Goal: Transaction & Acquisition: Book appointment/travel/reservation

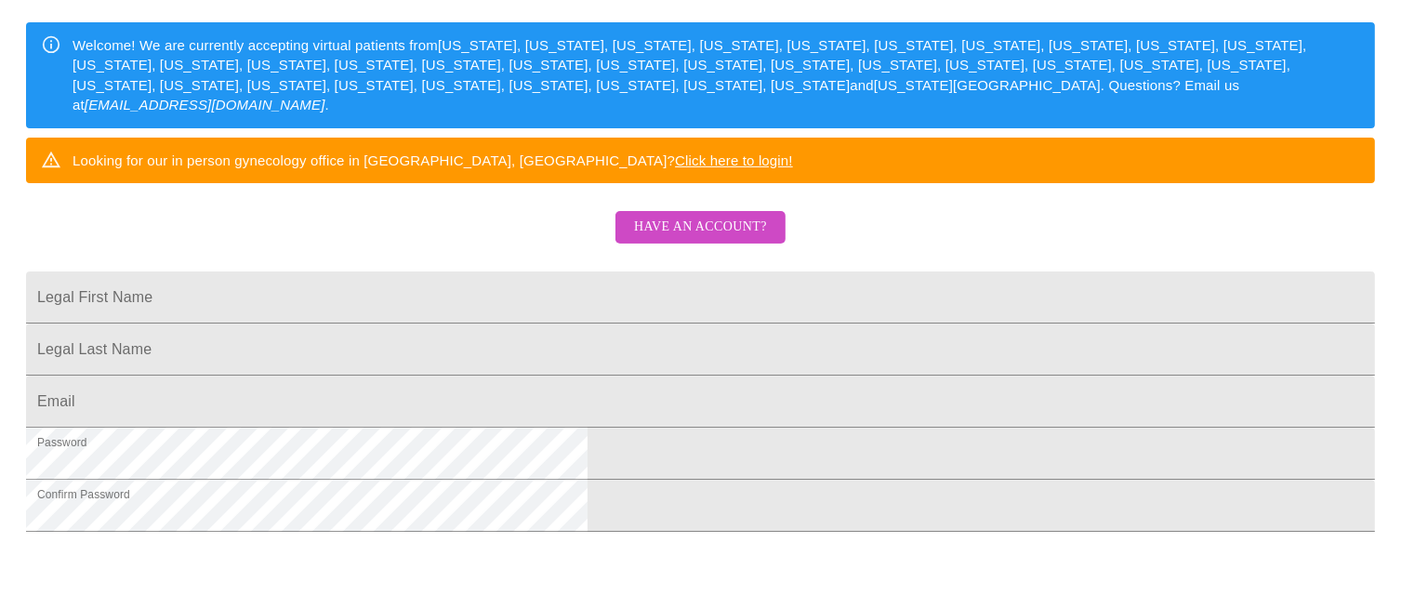
scroll to position [282, 0]
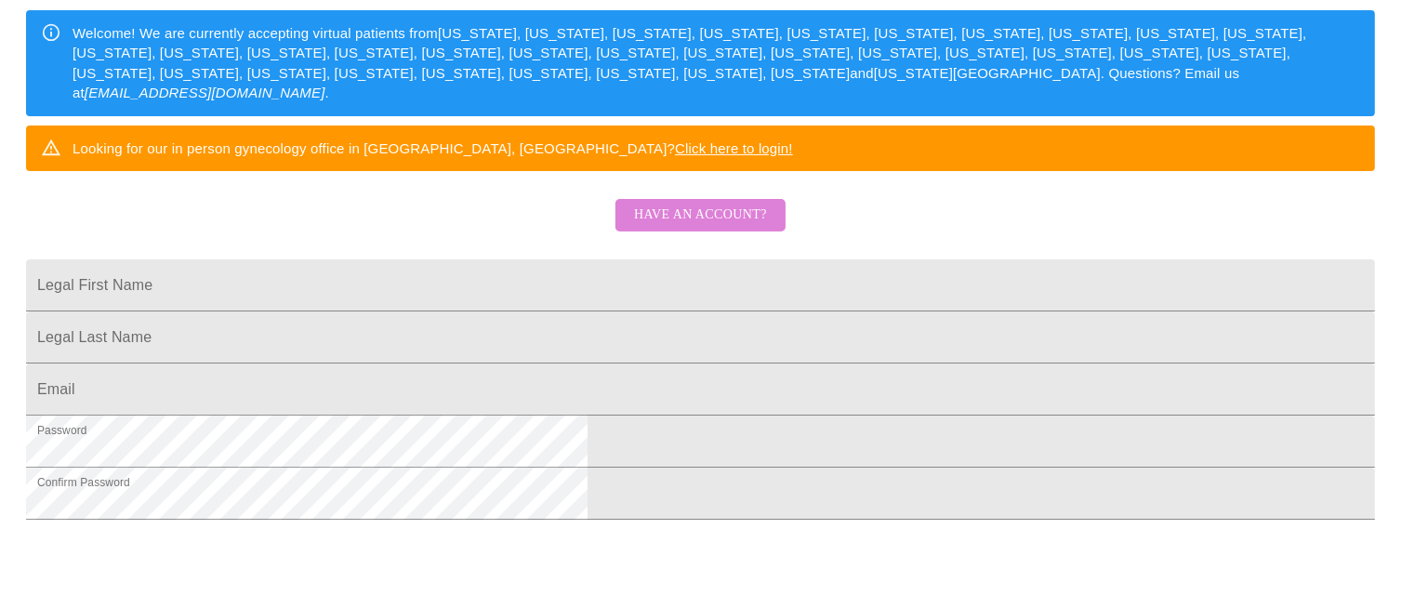
click at [735, 227] on span "Have an account?" at bounding box center [700, 215] width 133 height 23
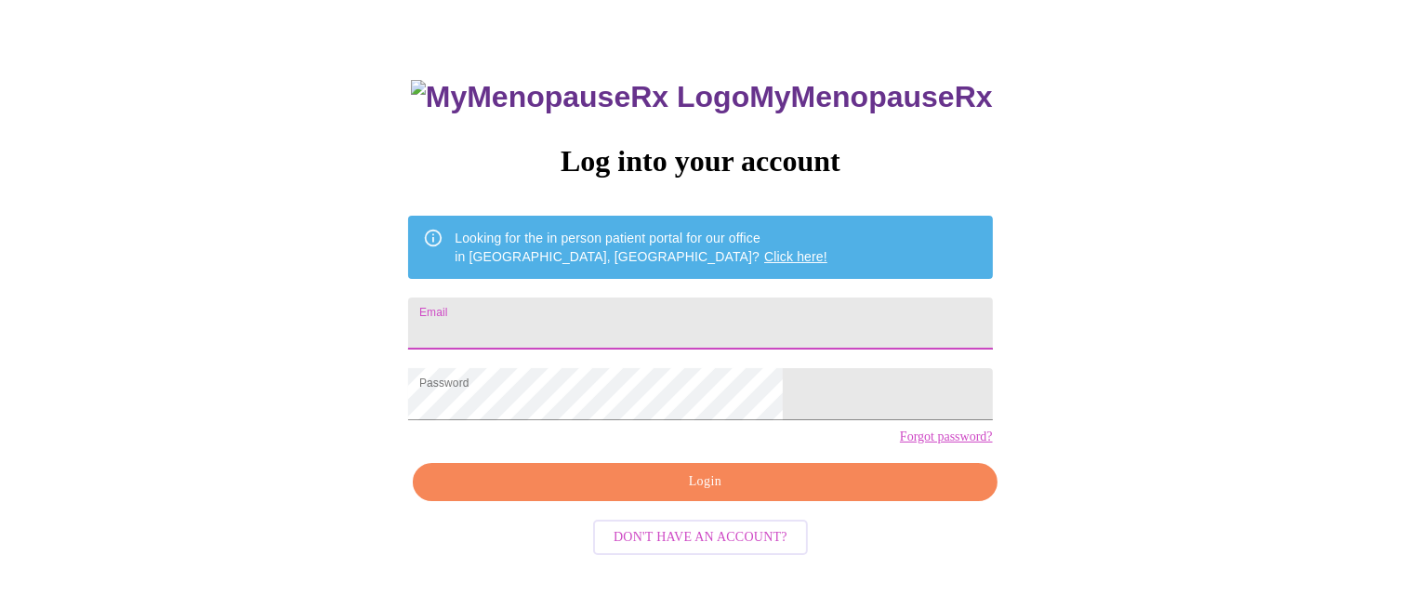
click at [647, 307] on input "Email" at bounding box center [700, 323] width 584 height 52
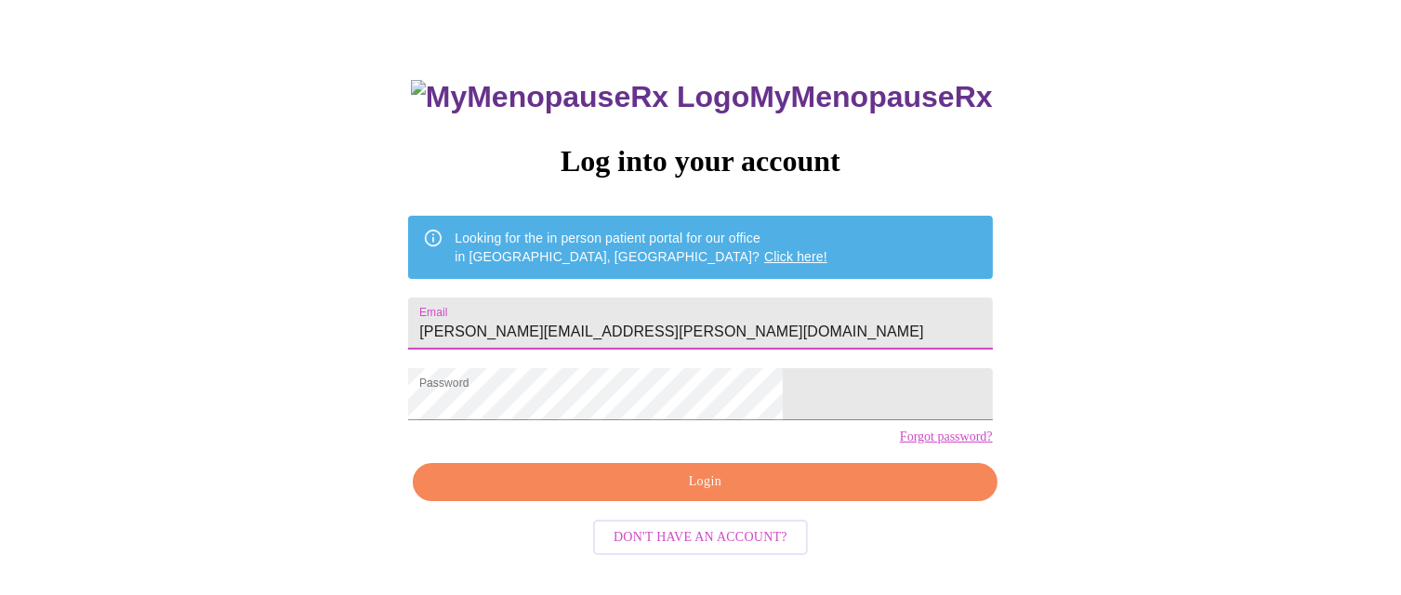
type input "[PERSON_NAME][EMAIL_ADDRESS][PERSON_NAME][DOMAIN_NAME]"
click at [706, 494] on span "Login" at bounding box center [704, 481] width 541 height 23
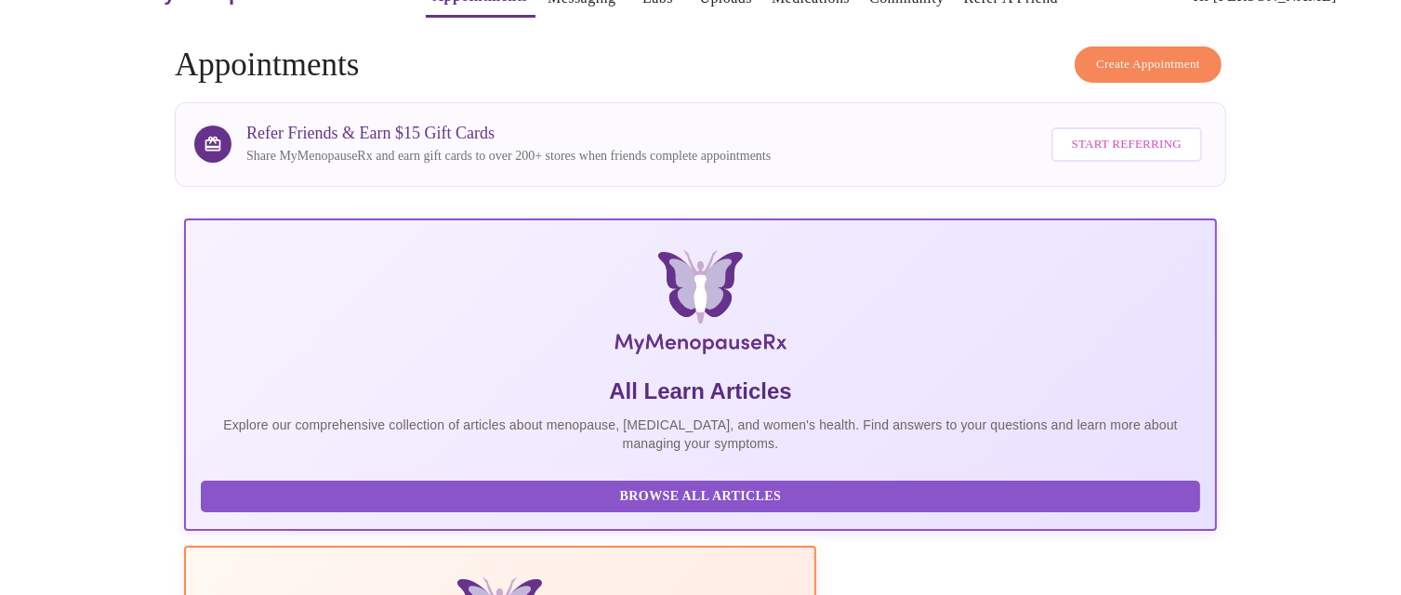
scroll to position [75, 0]
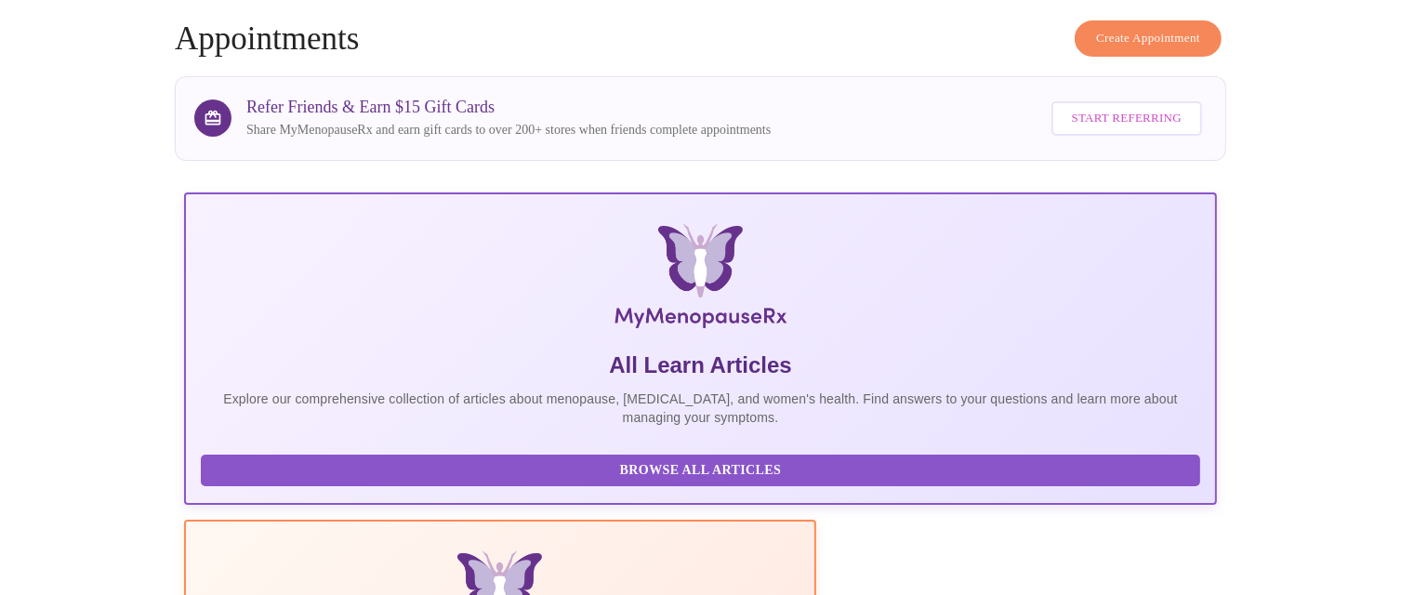
click at [1177, 31] on span "Create Appointment" at bounding box center [1148, 38] width 104 height 21
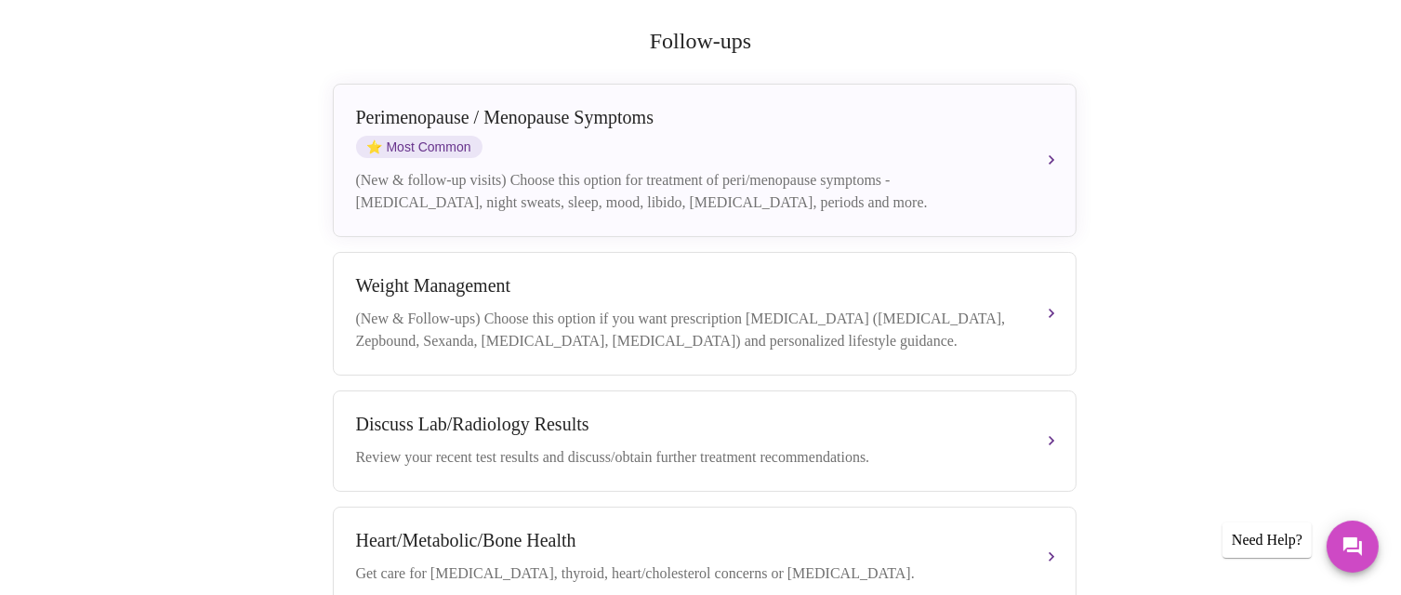
scroll to position [356, 0]
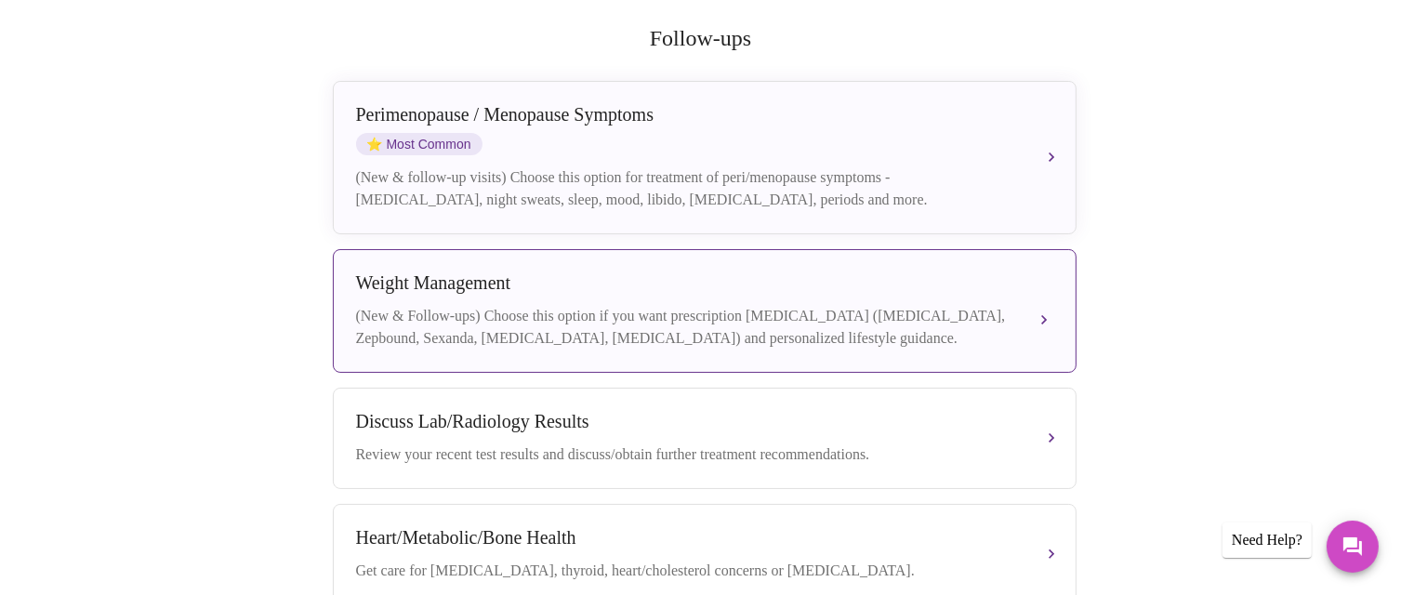
click at [710, 308] on div "(New & Follow-ups) Choose this option if you want prescription [MEDICAL_DATA] (…" at bounding box center [686, 327] width 660 height 45
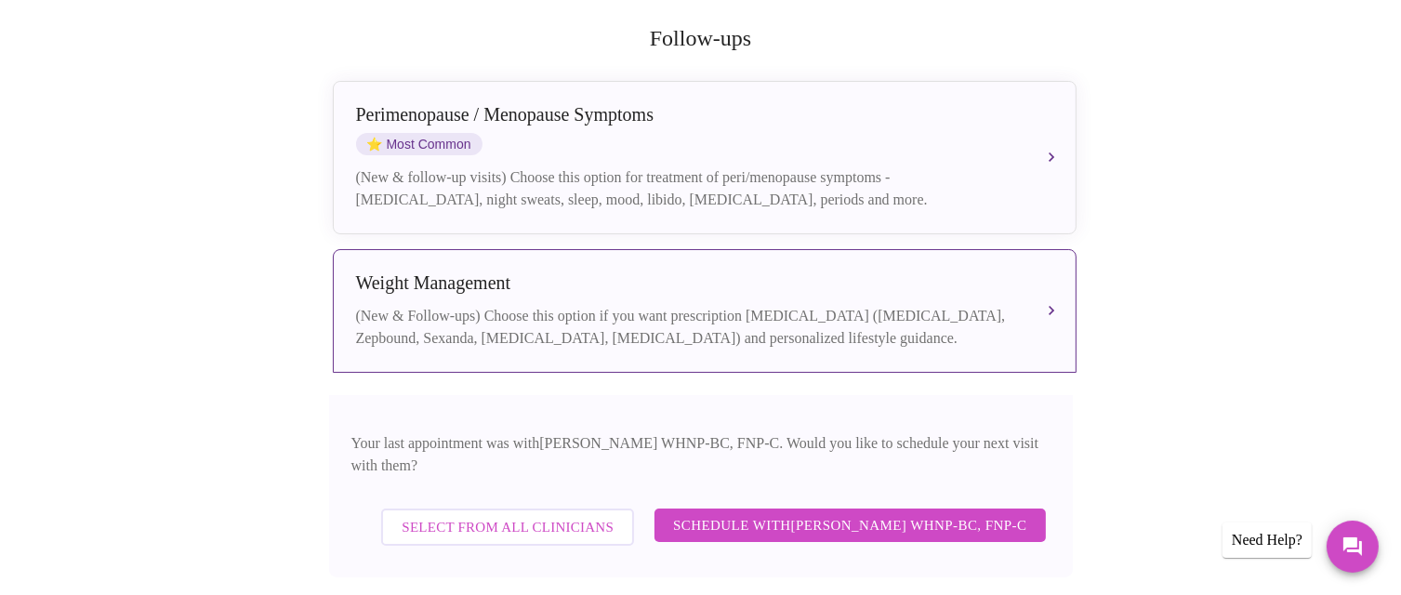
click at [560, 515] on span "Select from All Clinicians" at bounding box center [508, 527] width 212 height 24
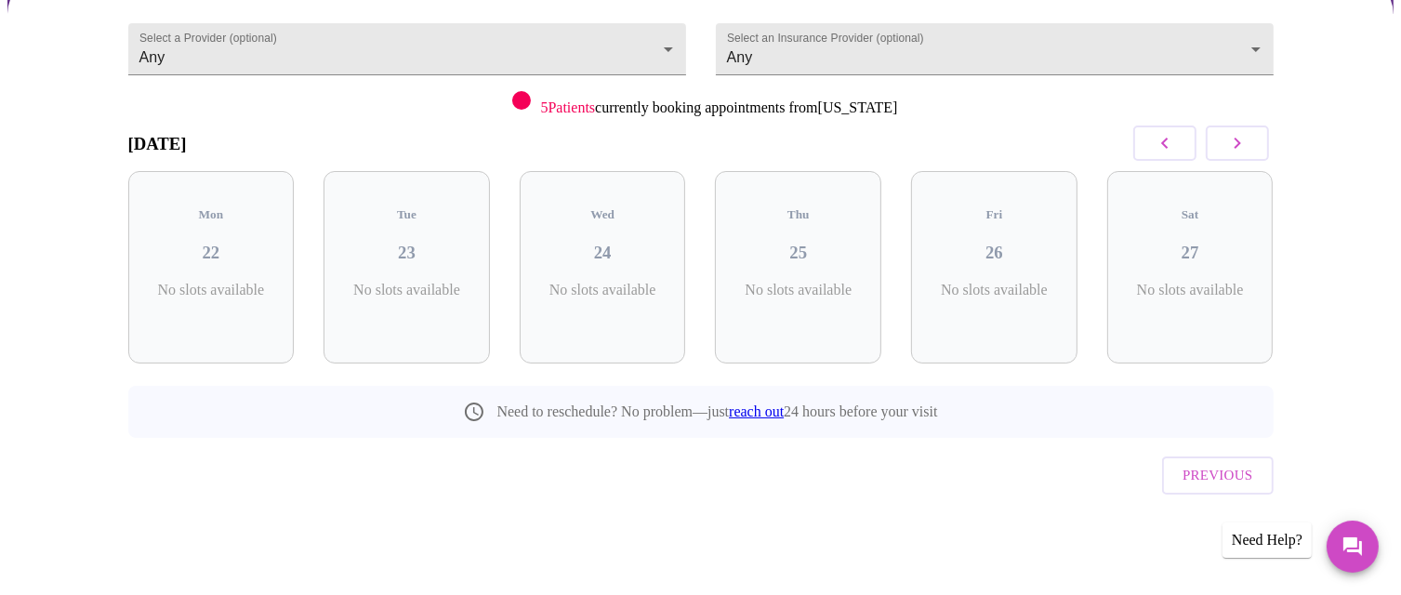
scroll to position [134, 0]
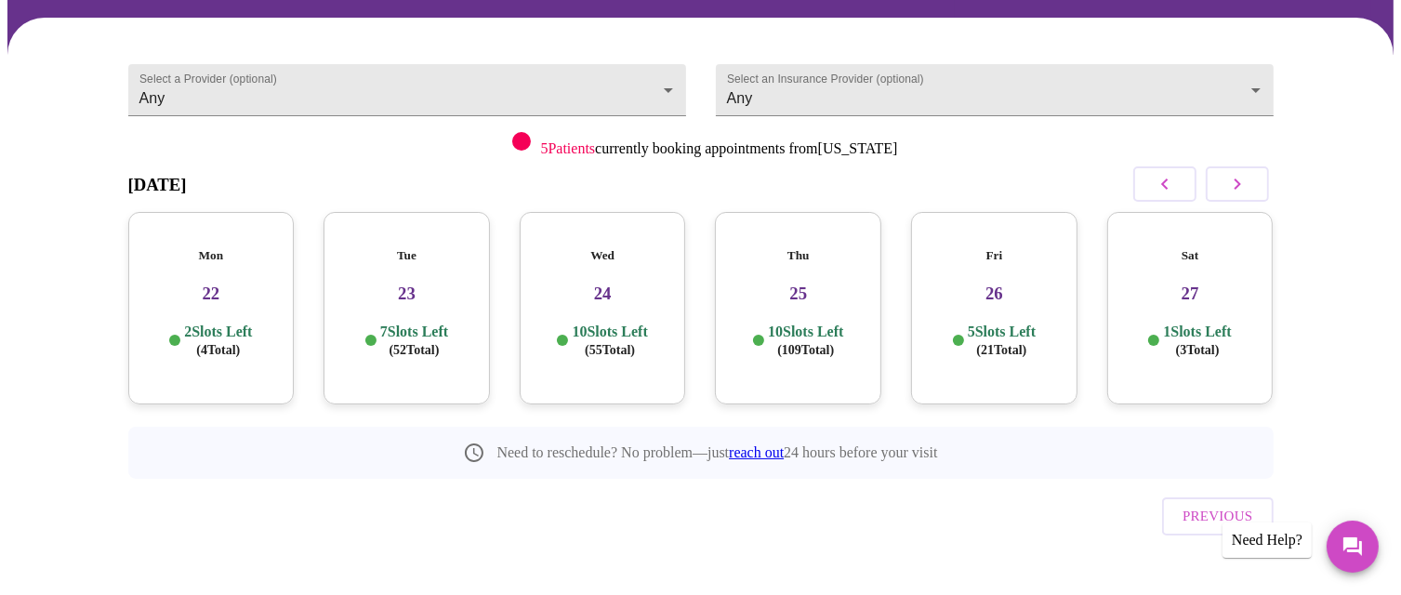
click at [273, 343] on div "Mon 22 2 Slots Left ( 4 Total)" at bounding box center [211, 308] width 166 height 192
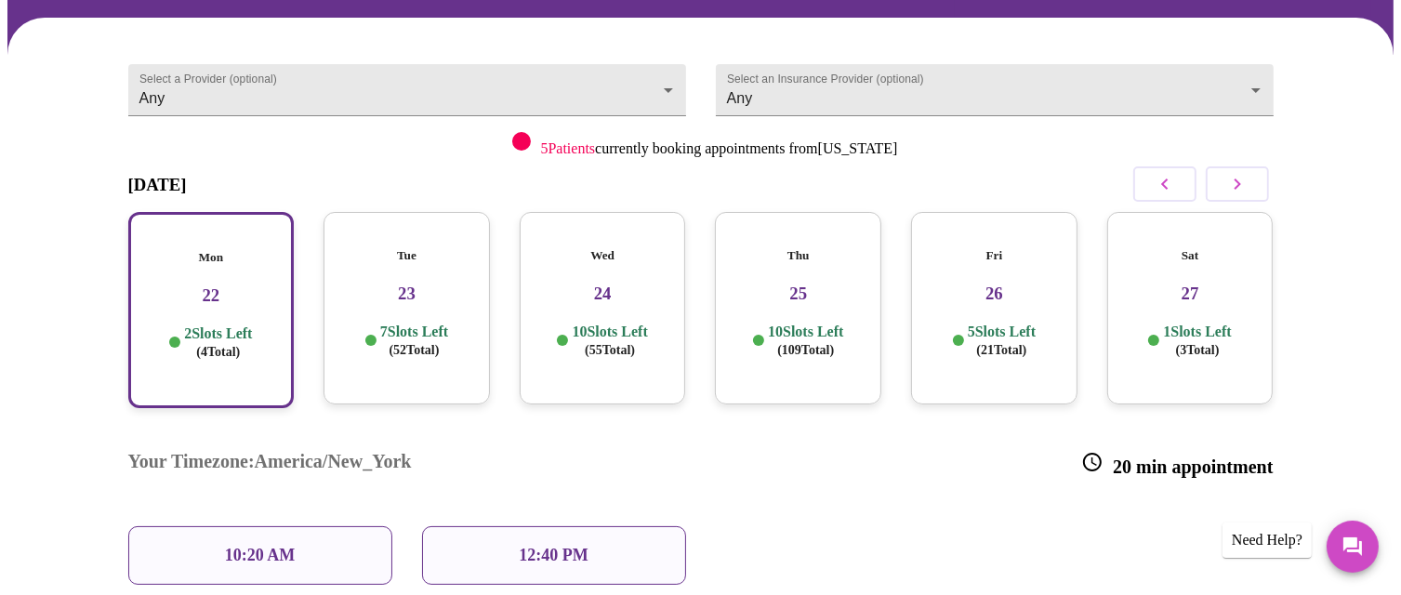
click at [426, 343] on span "( 52 Total)" at bounding box center [414, 350] width 50 height 14
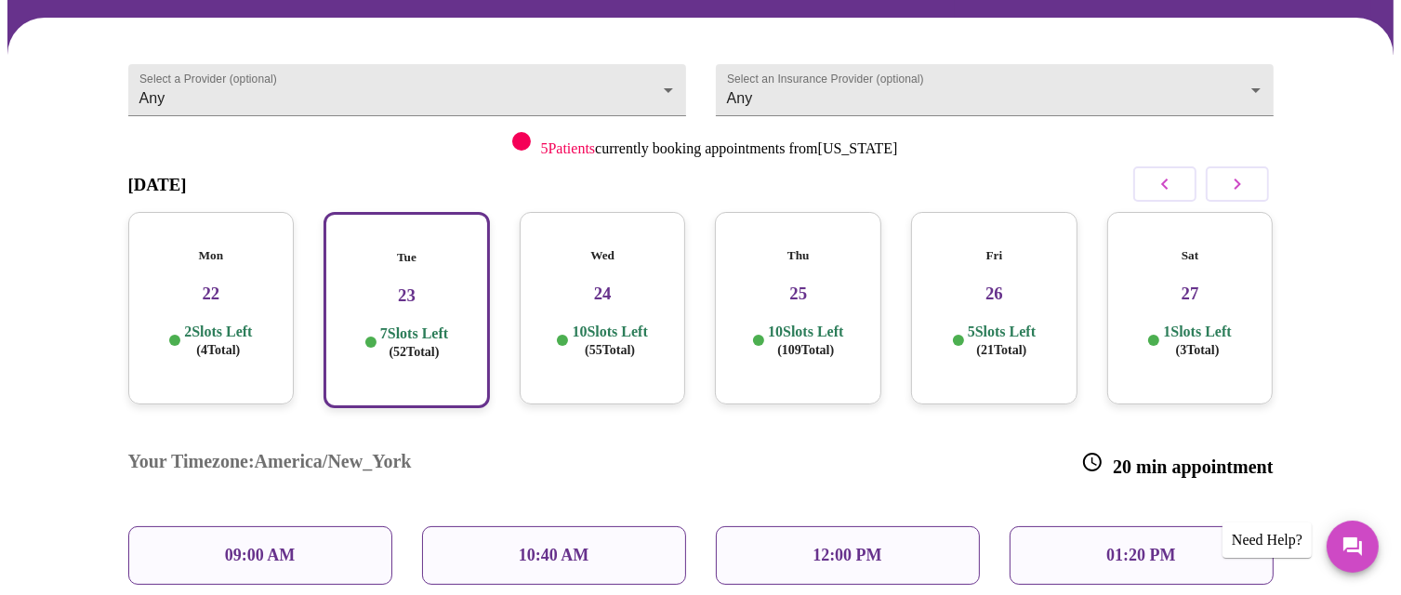
click at [372, 337] on div "7 Slots Left ( 52 Total)" at bounding box center [406, 342] width 133 height 36
click at [245, 323] on p "2 Slots Left ( 4 Total)" at bounding box center [218, 341] width 68 height 36
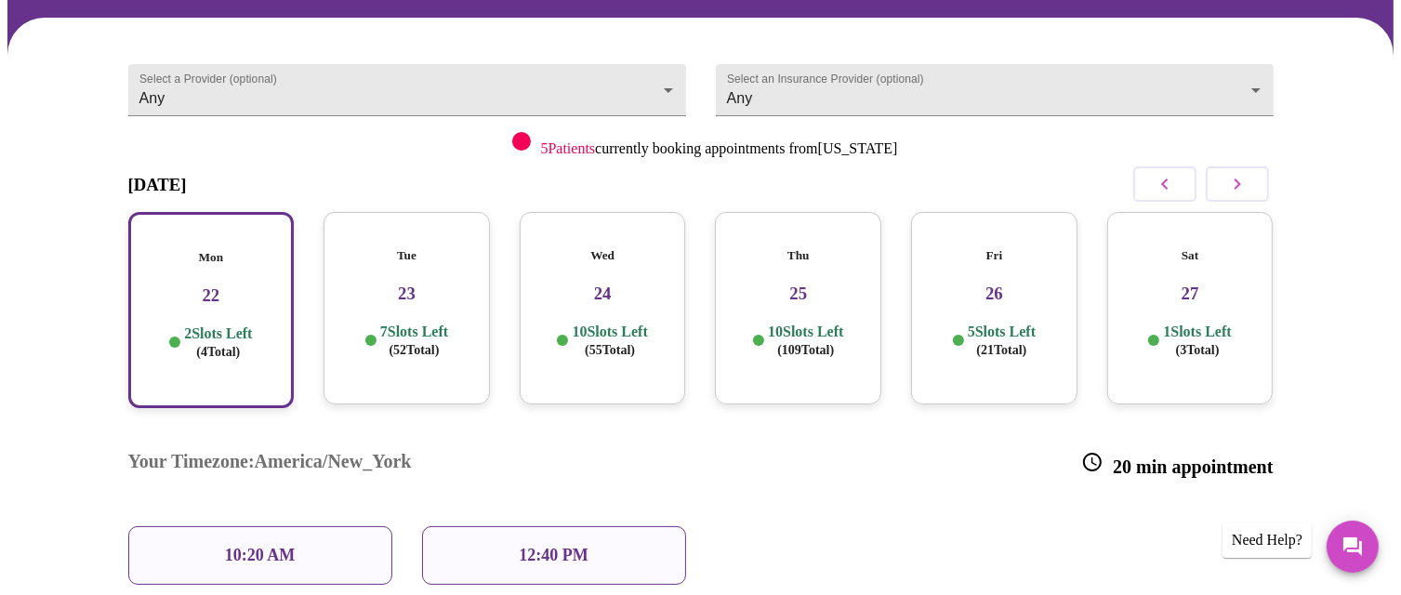
click at [380, 323] on p "7 Slots Left ( 52 Total)" at bounding box center [414, 341] width 68 height 36
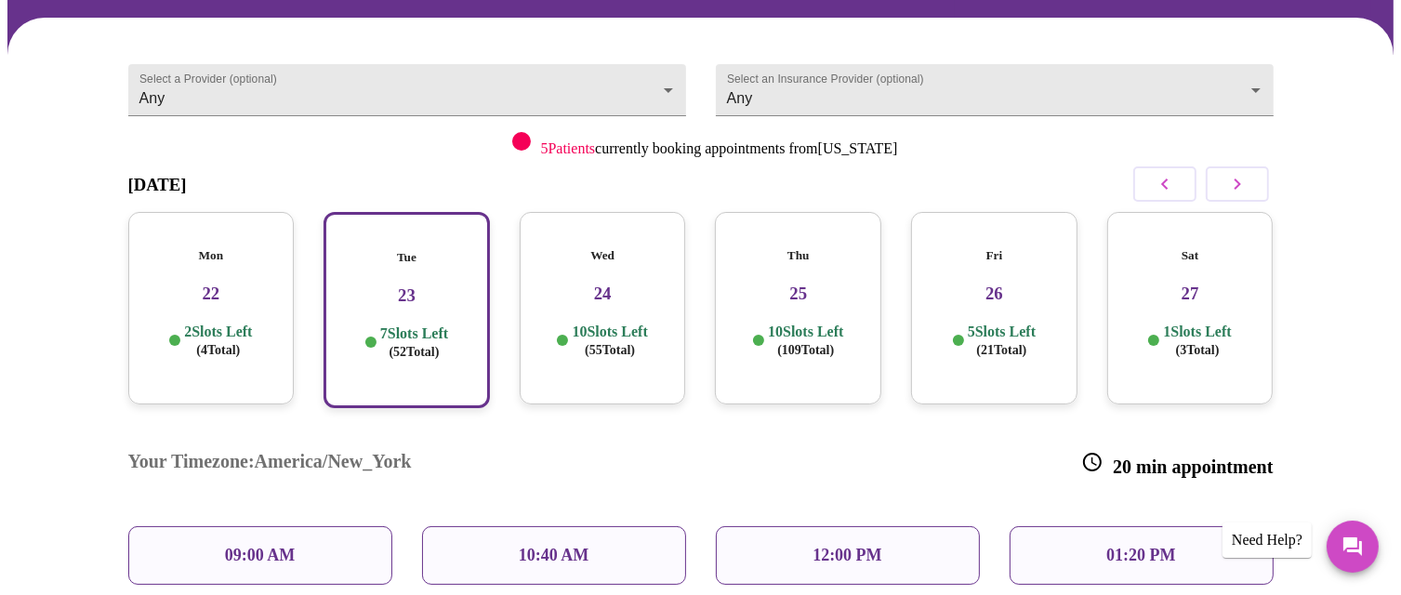
click at [233, 323] on p "2 Slots Left ( 4 Total)" at bounding box center [218, 341] width 68 height 36
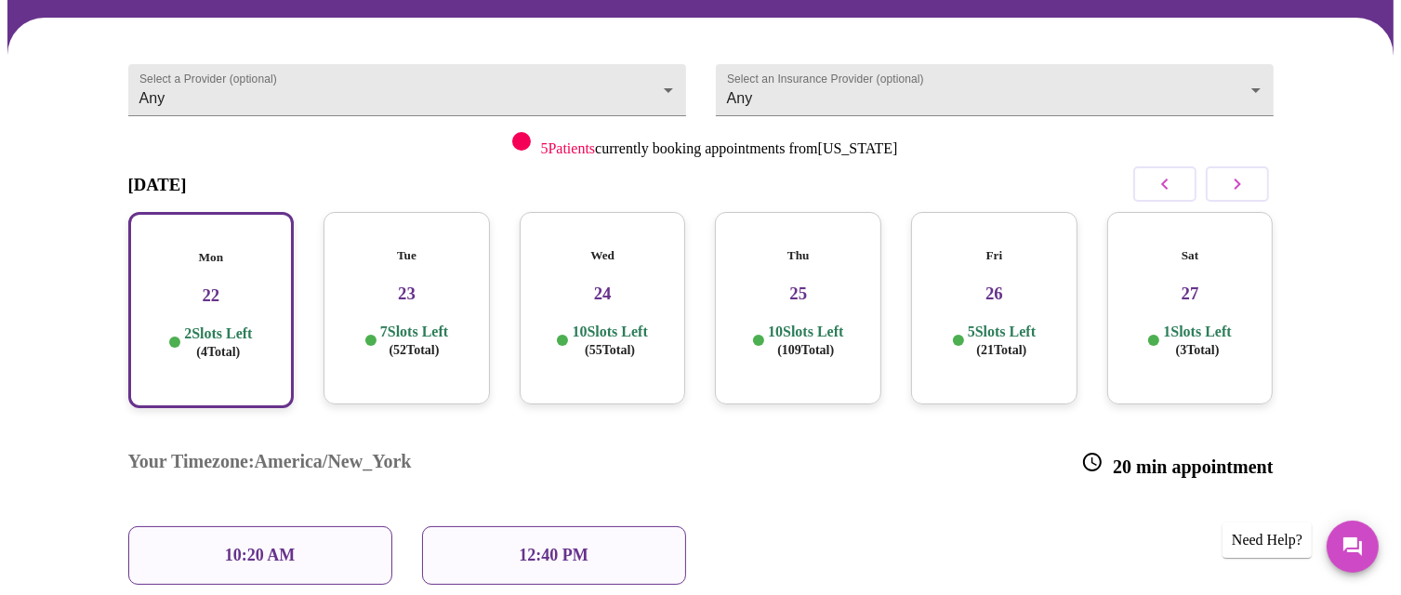
click at [440, 343] on span "( 52 Total)" at bounding box center [414, 350] width 50 height 14
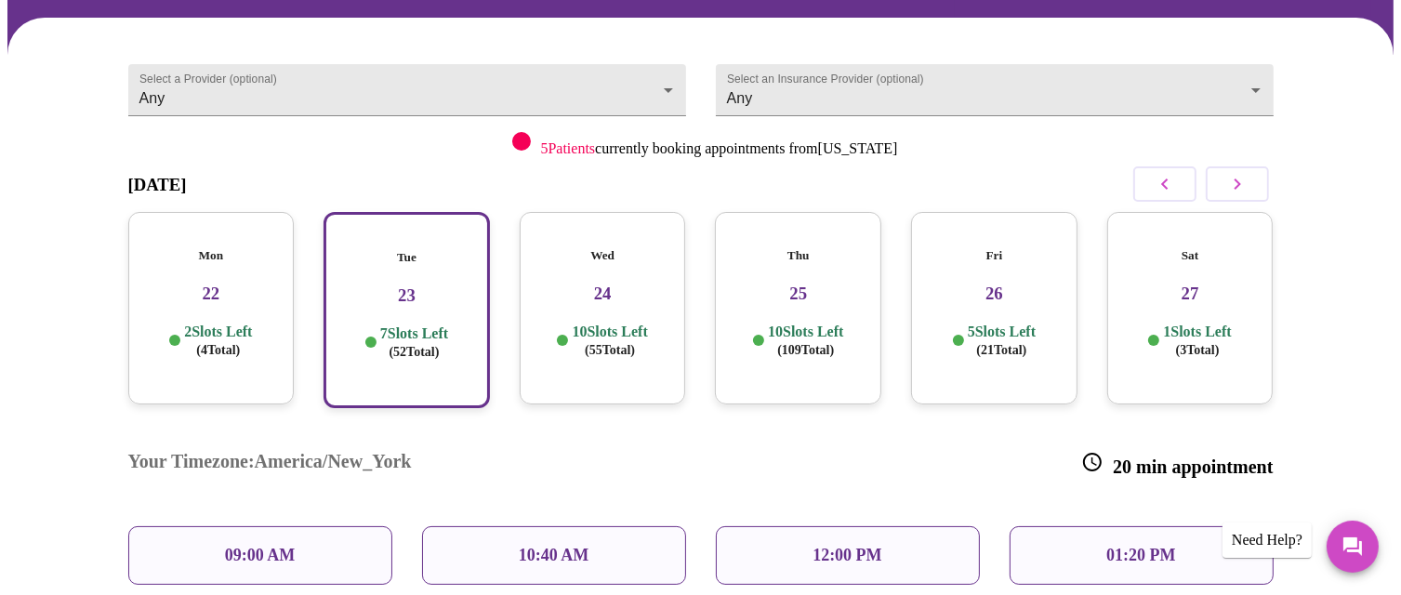
click at [296, 546] on p "09:00 AM" at bounding box center [260, 556] width 71 height 20
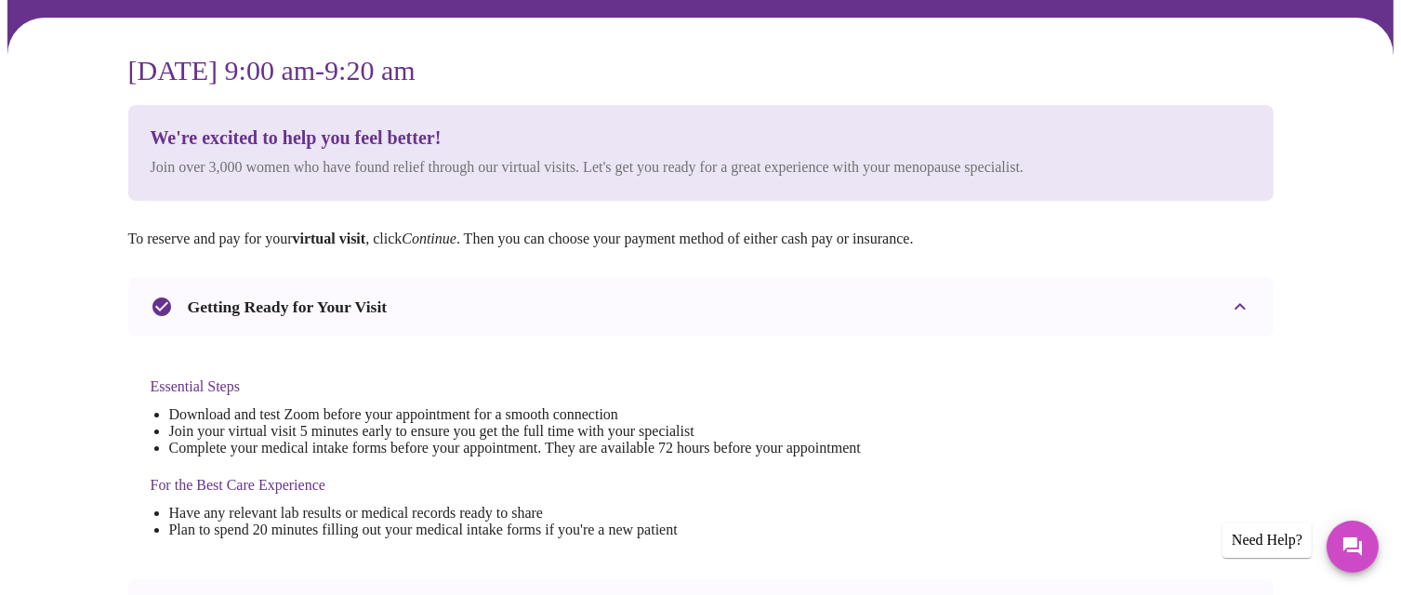
scroll to position [0, 0]
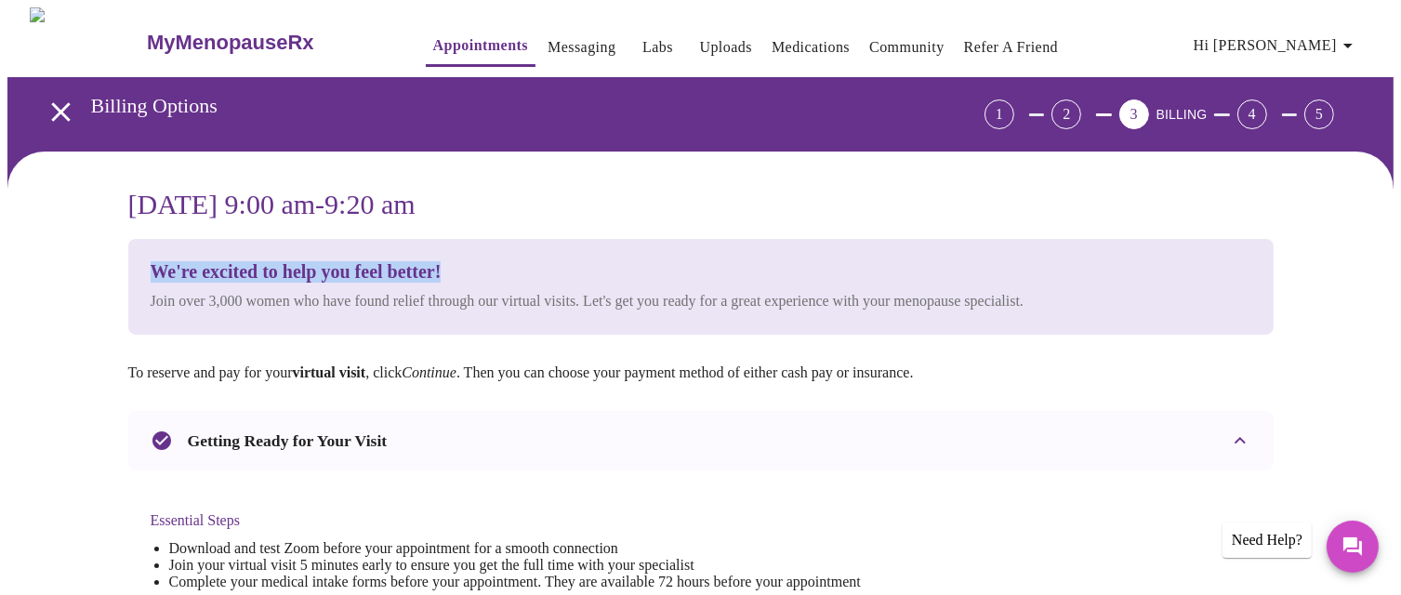
drag, startPoint x: 1397, startPoint y: 207, endPoint x: 1408, endPoint y: 251, distance: 45.1
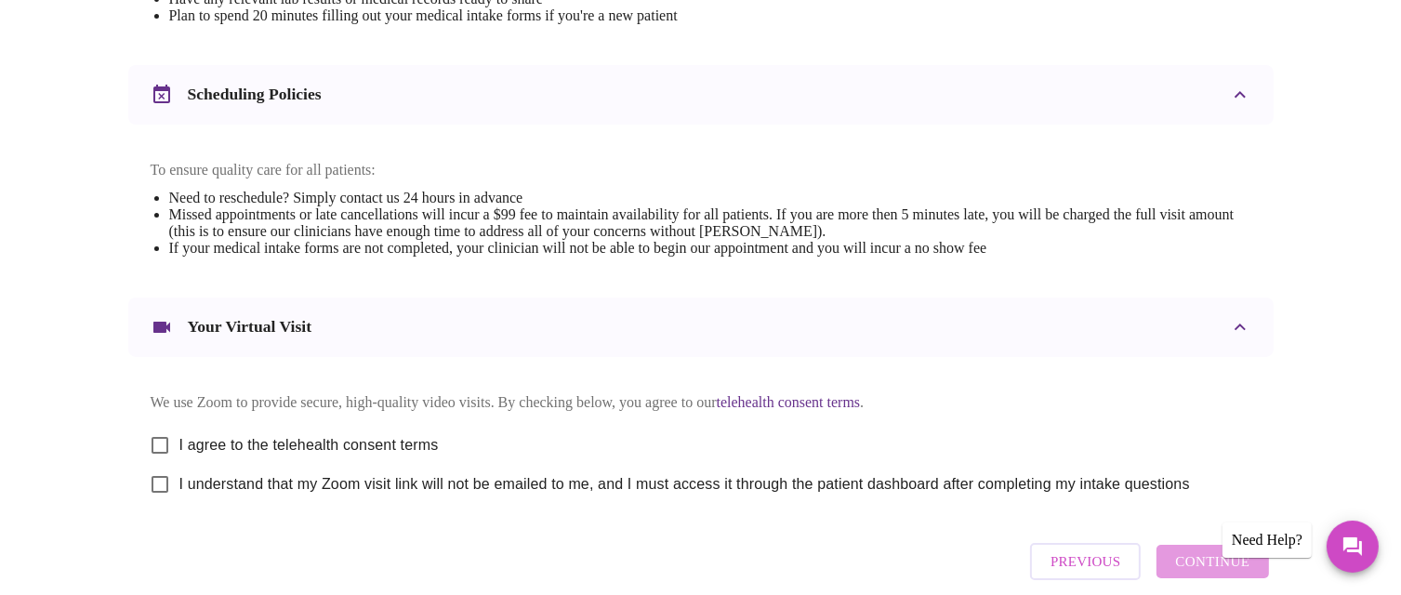
scroll to position [643, 0]
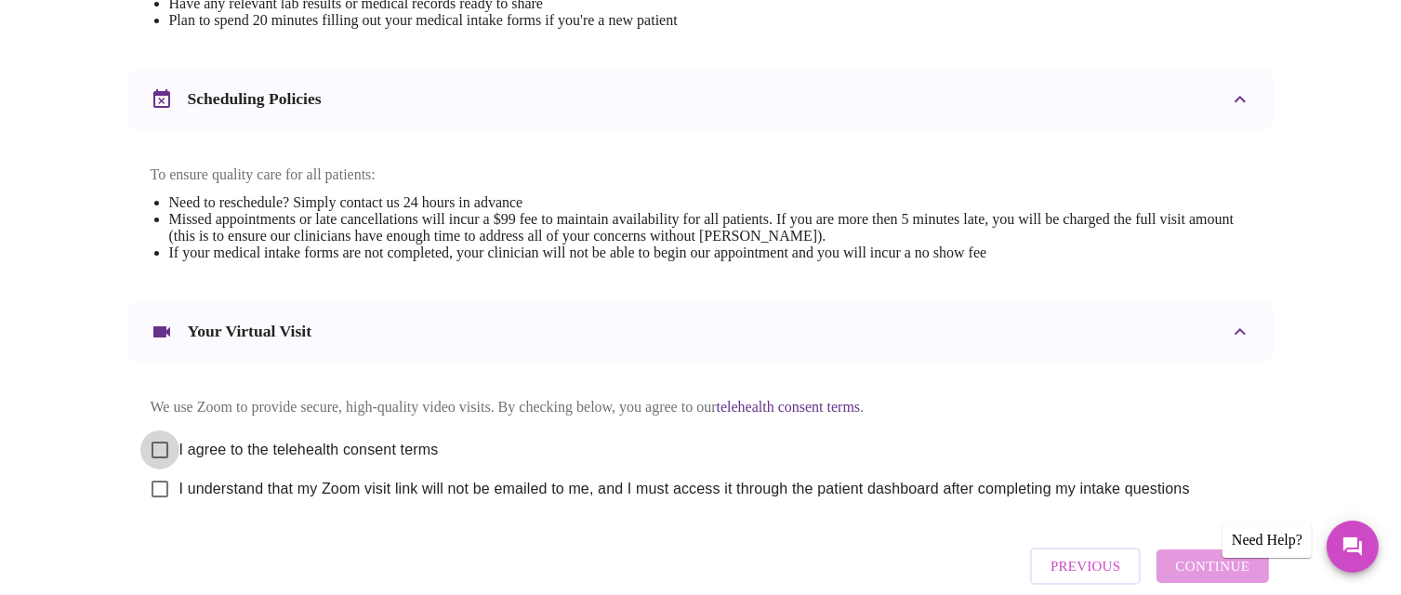
click at [167, 465] on input "I agree to the telehealth consent terms" at bounding box center [159, 449] width 39 height 39
checkbox input "true"
click at [165, 508] on input "I understand that my Zoom visit link will not be emailed to me, and I must acce…" at bounding box center [159, 488] width 39 height 39
checkbox input "true"
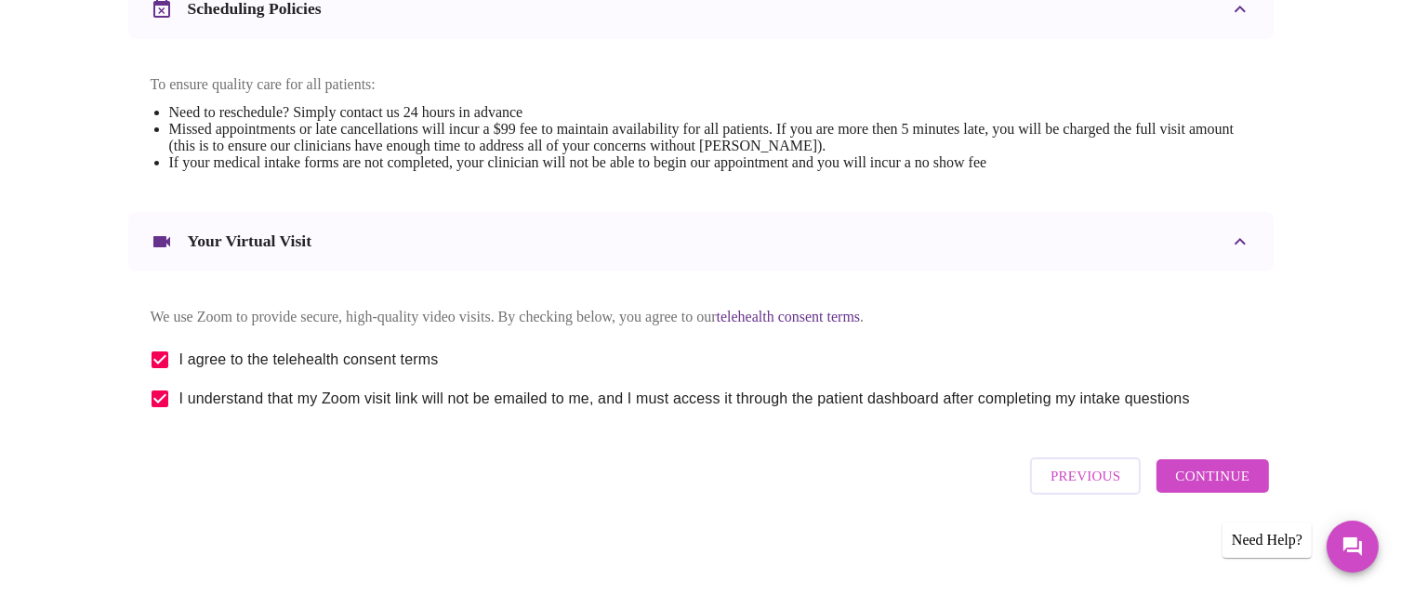
scroll to position [751, 0]
click at [1210, 488] on span "Continue" at bounding box center [1212, 476] width 74 height 24
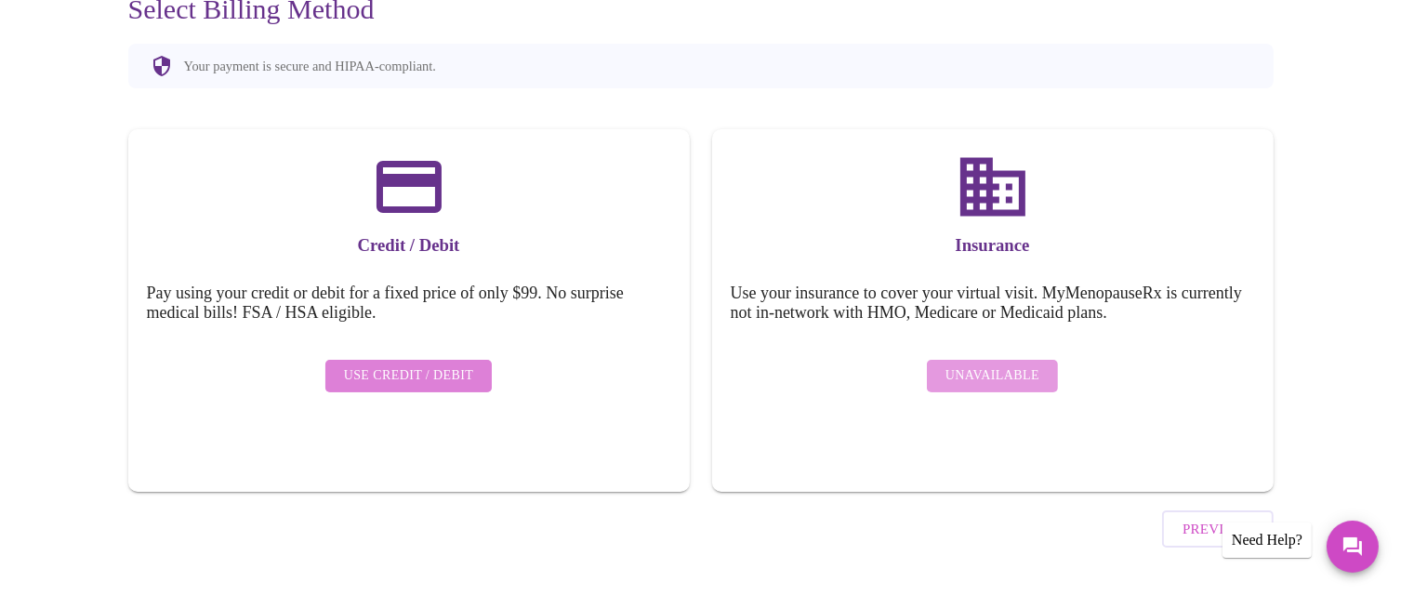
click at [419, 368] on span "Use Credit / Debit" at bounding box center [409, 375] width 130 height 23
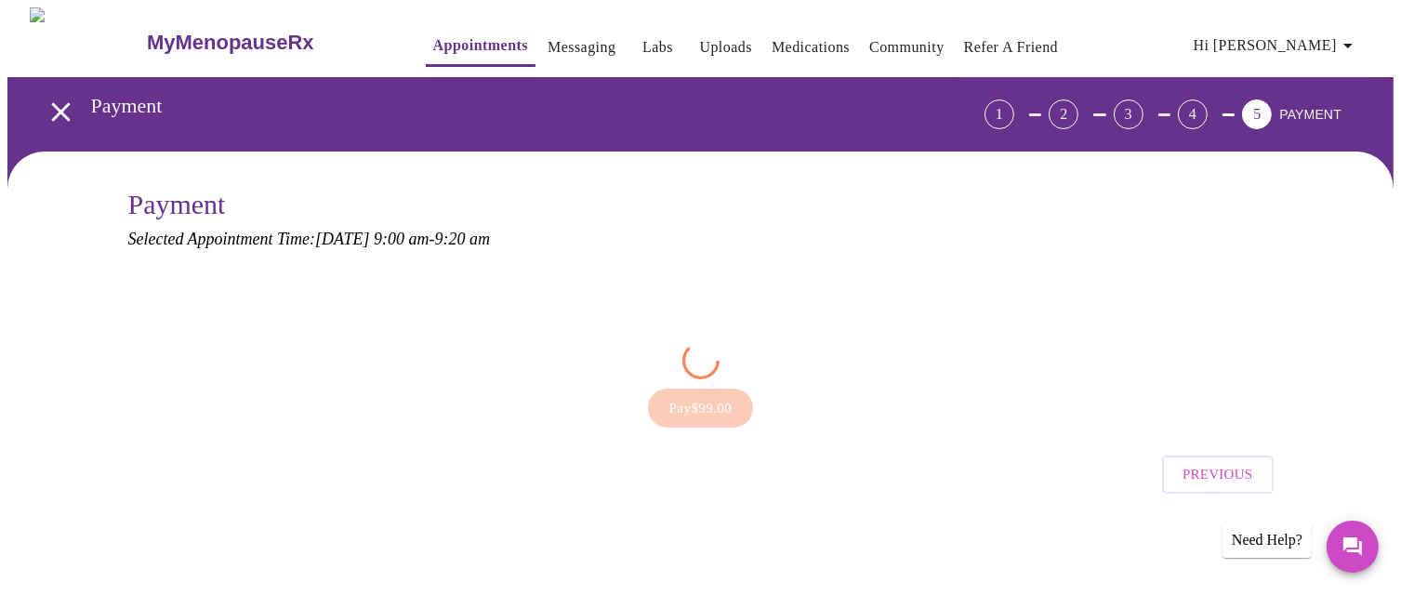
scroll to position [0, 0]
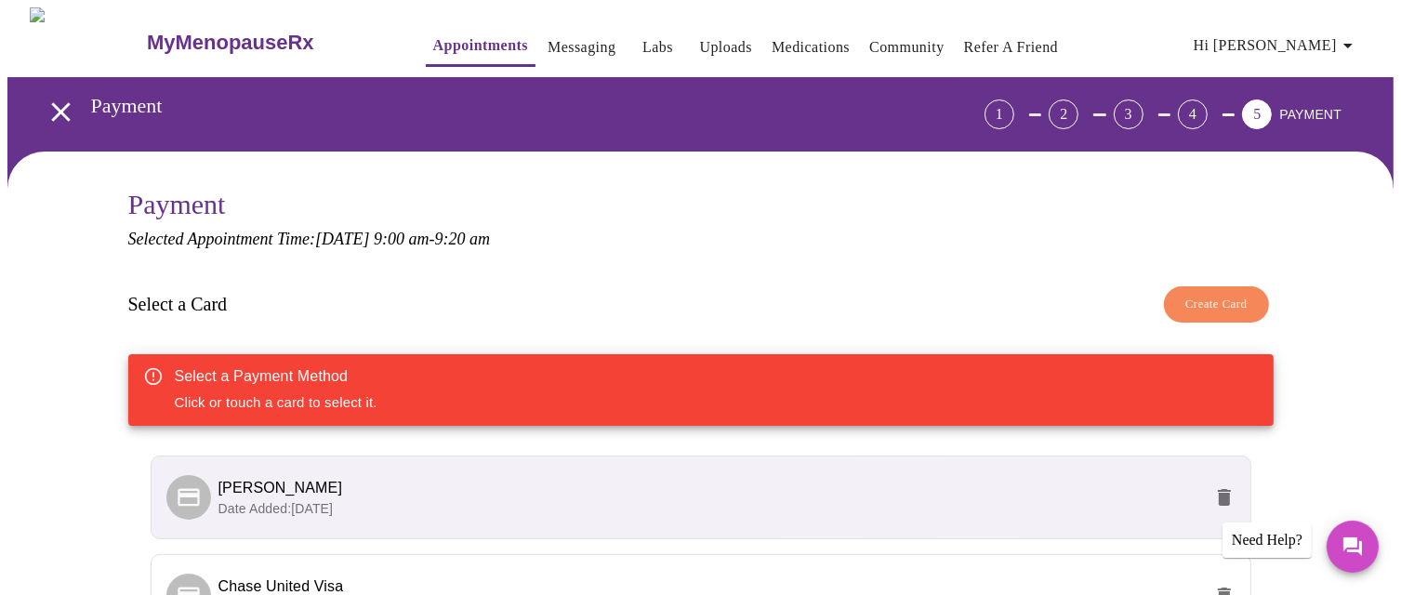
click at [460, 377] on div "Select a Payment Method Click or touch a card to select it." at bounding box center [700, 390] width 1145 height 72
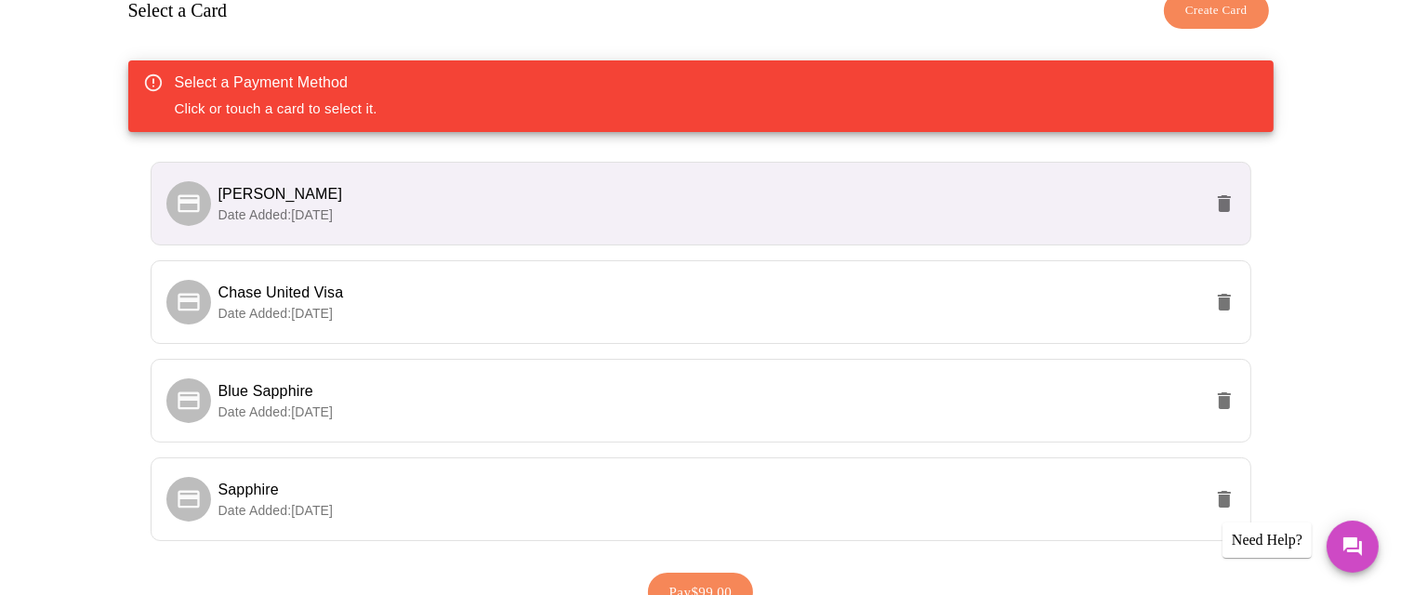
scroll to position [300, 0]
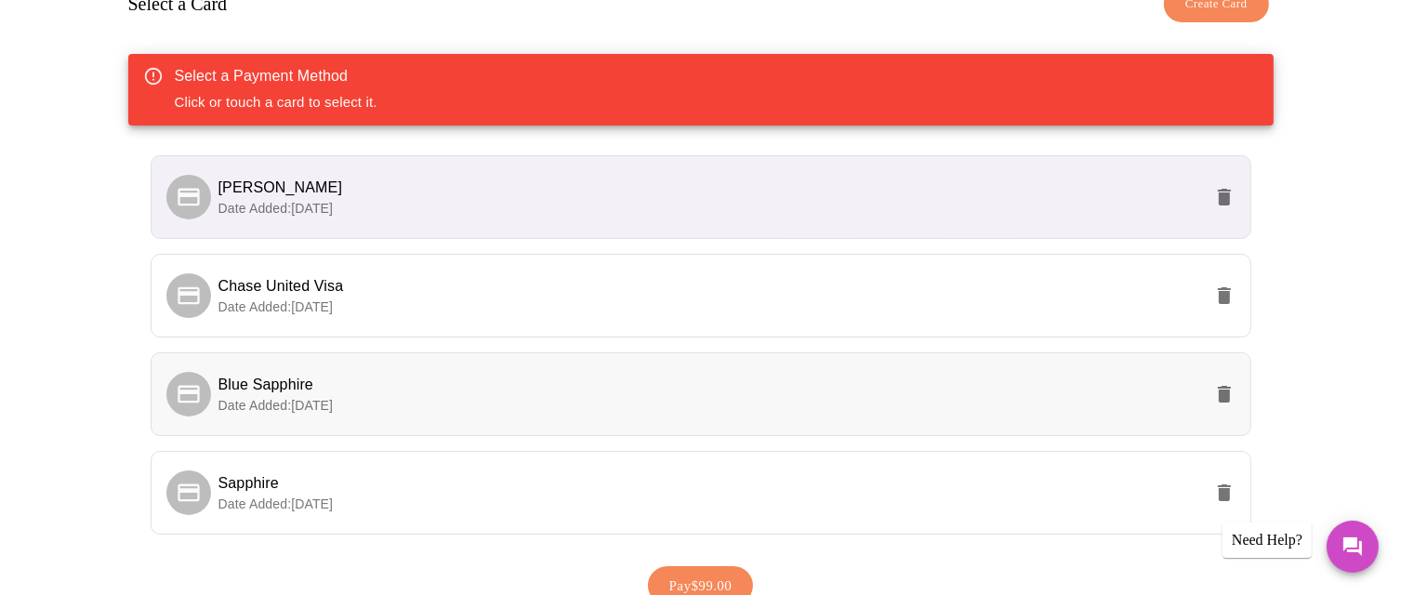
click at [334, 400] on span "Date Added: [DATE]" at bounding box center [275, 405] width 115 height 15
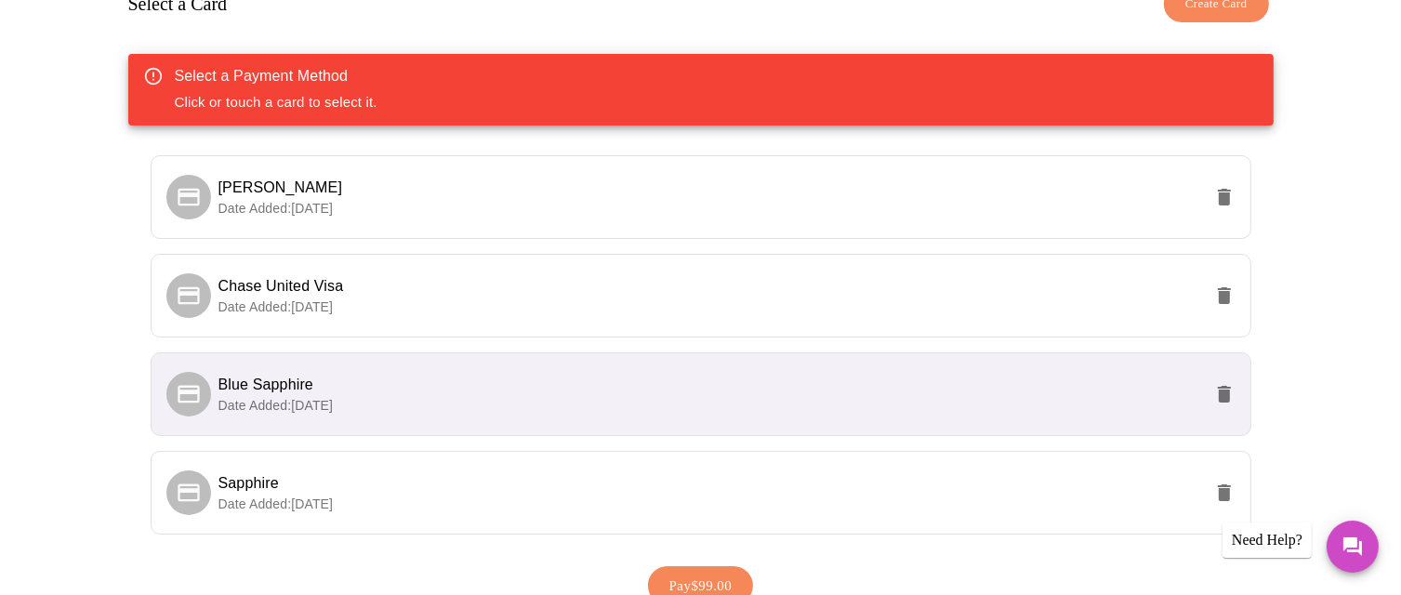
click at [303, 389] on span "Blue Sapphire" at bounding box center [265, 384] width 95 height 16
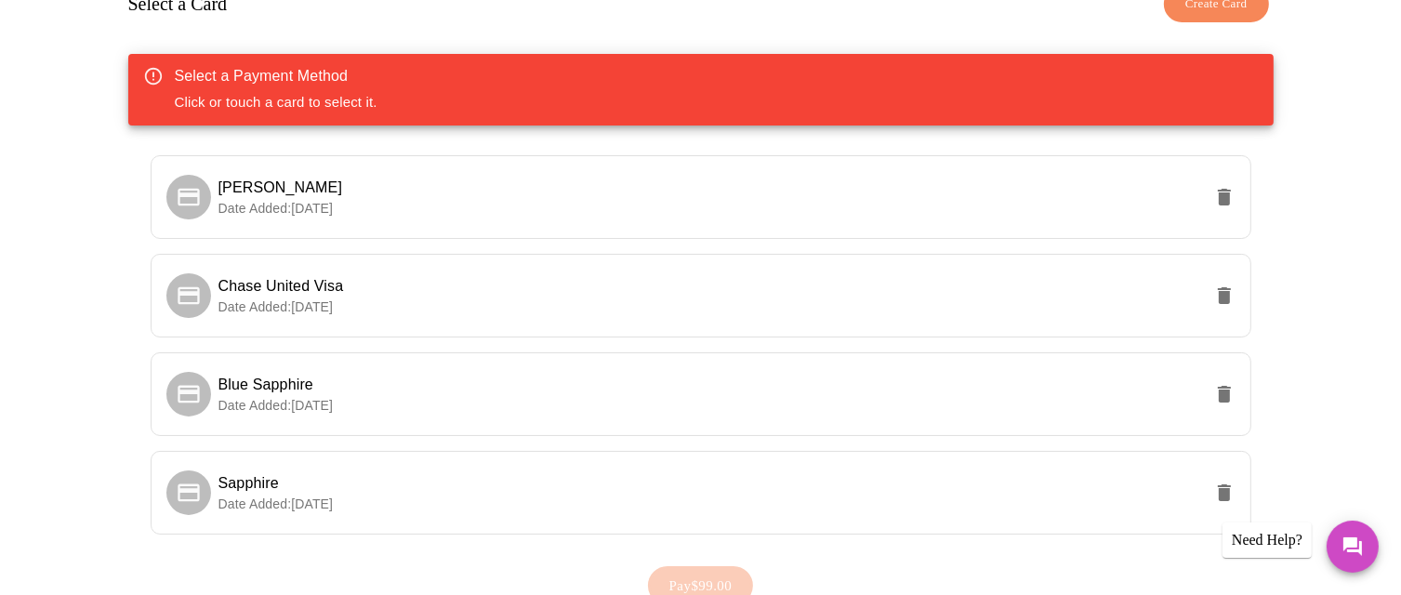
click at [376, 72] on div "Select a Payment Method" at bounding box center [276, 76] width 203 height 22
click at [189, 390] on icon at bounding box center [189, 394] width 26 height 26
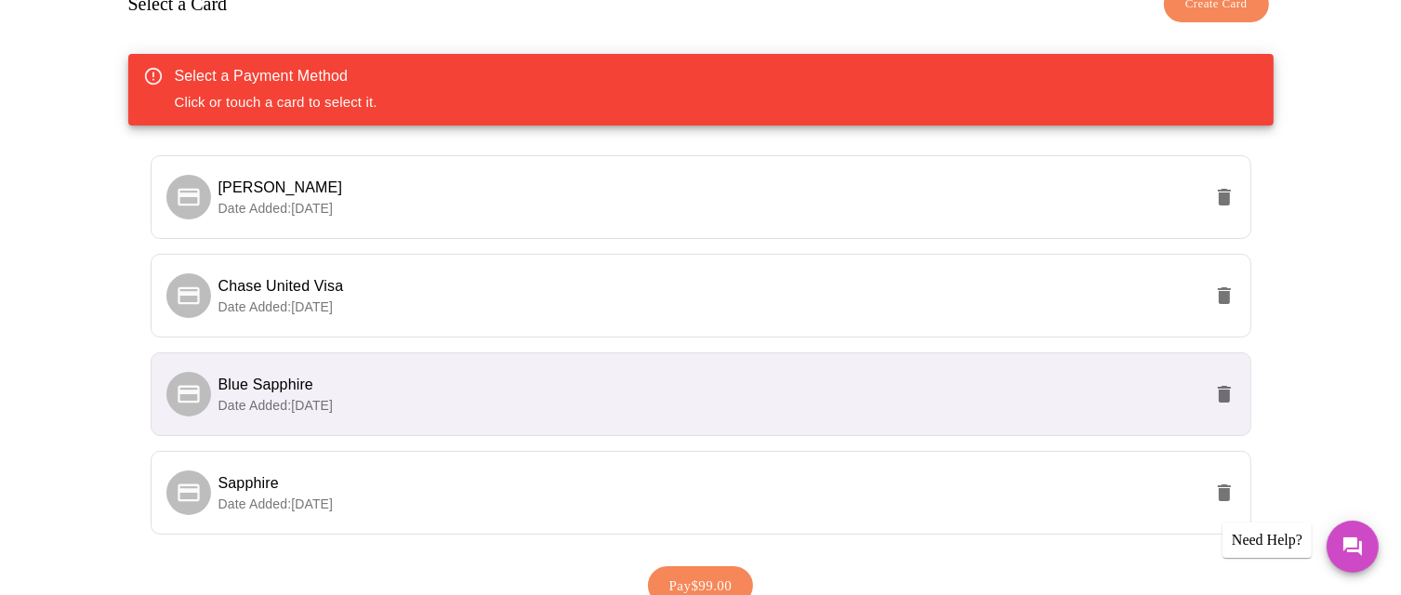
click at [693, 574] on span "Pay $99.00" at bounding box center [700, 586] width 63 height 24
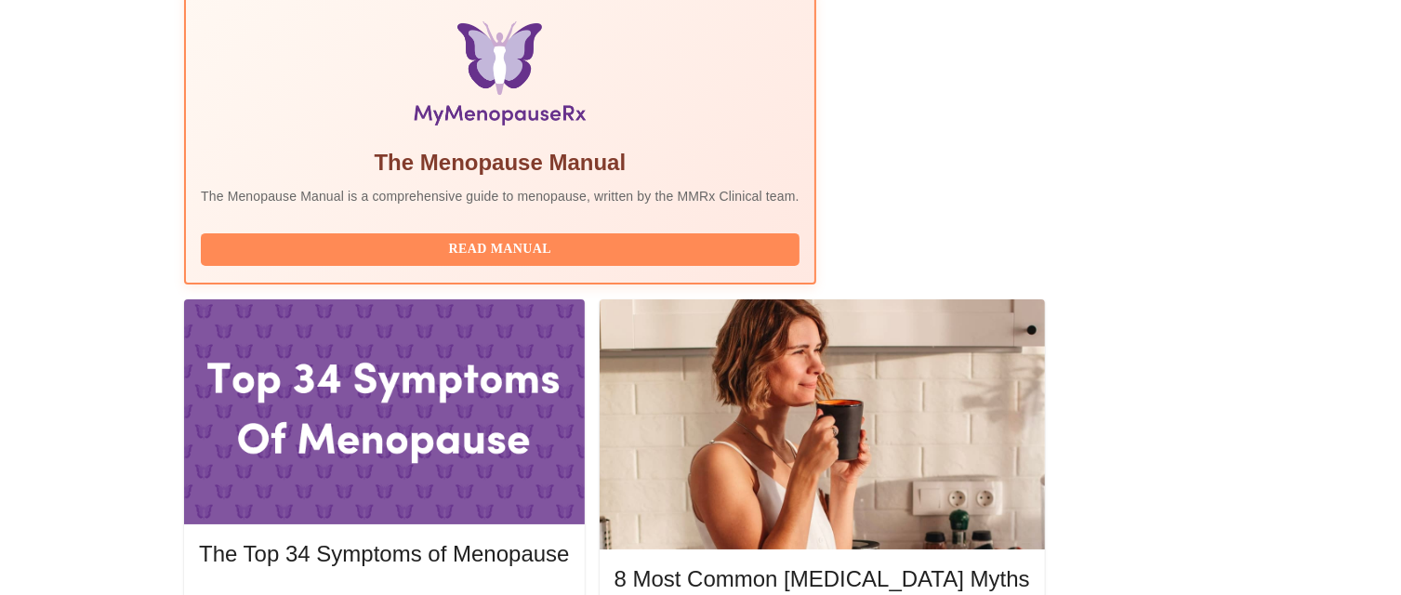
scroll to position [578, 0]
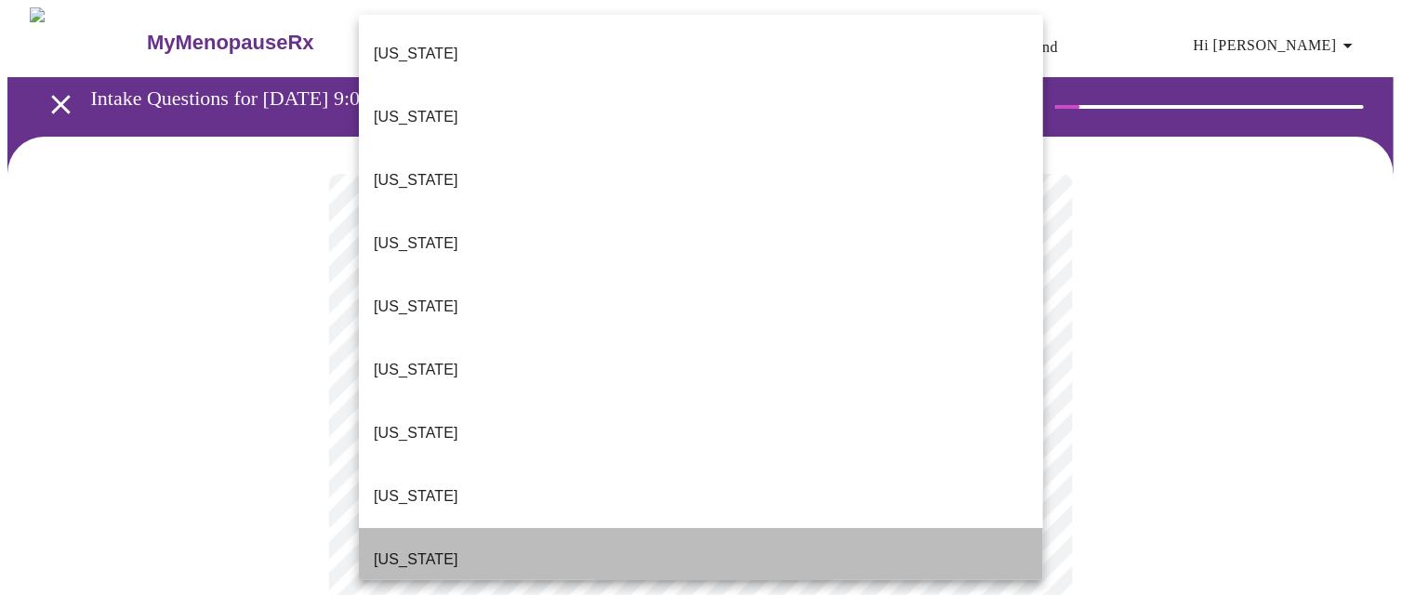
click at [992, 528] on li "[US_STATE]" at bounding box center [701, 559] width 684 height 63
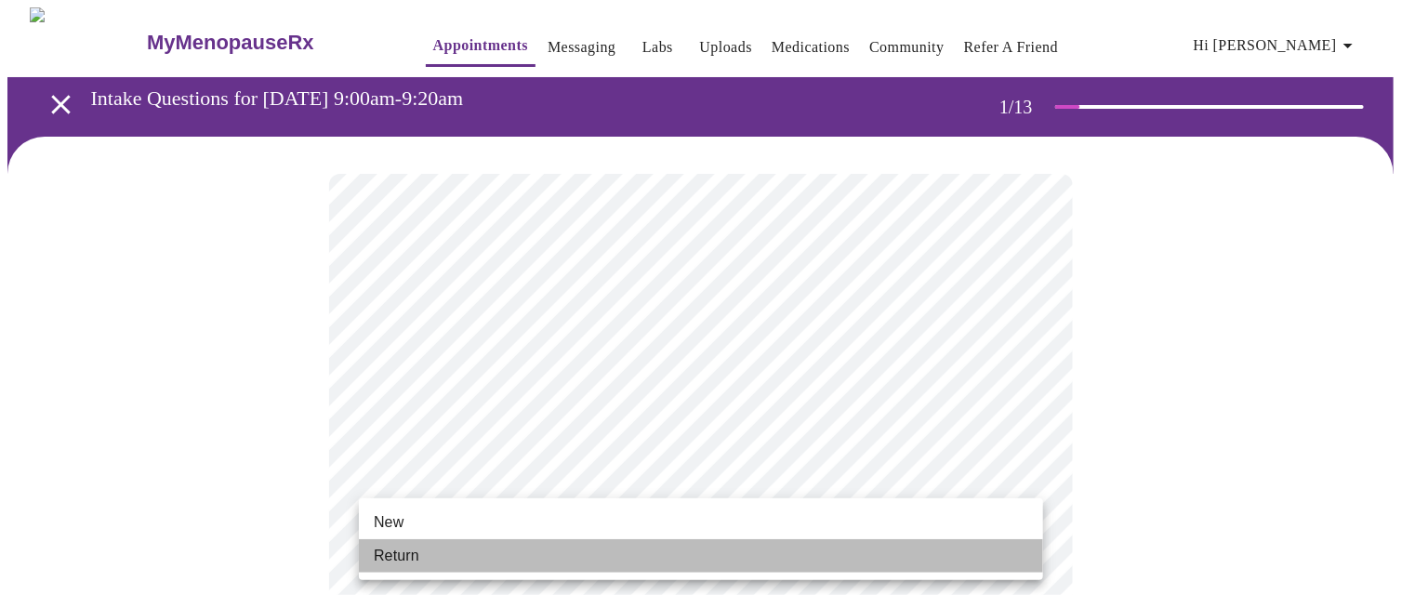
click at [956, 562] on li "Return" at bounding box center [701, 555] width 684 height 33
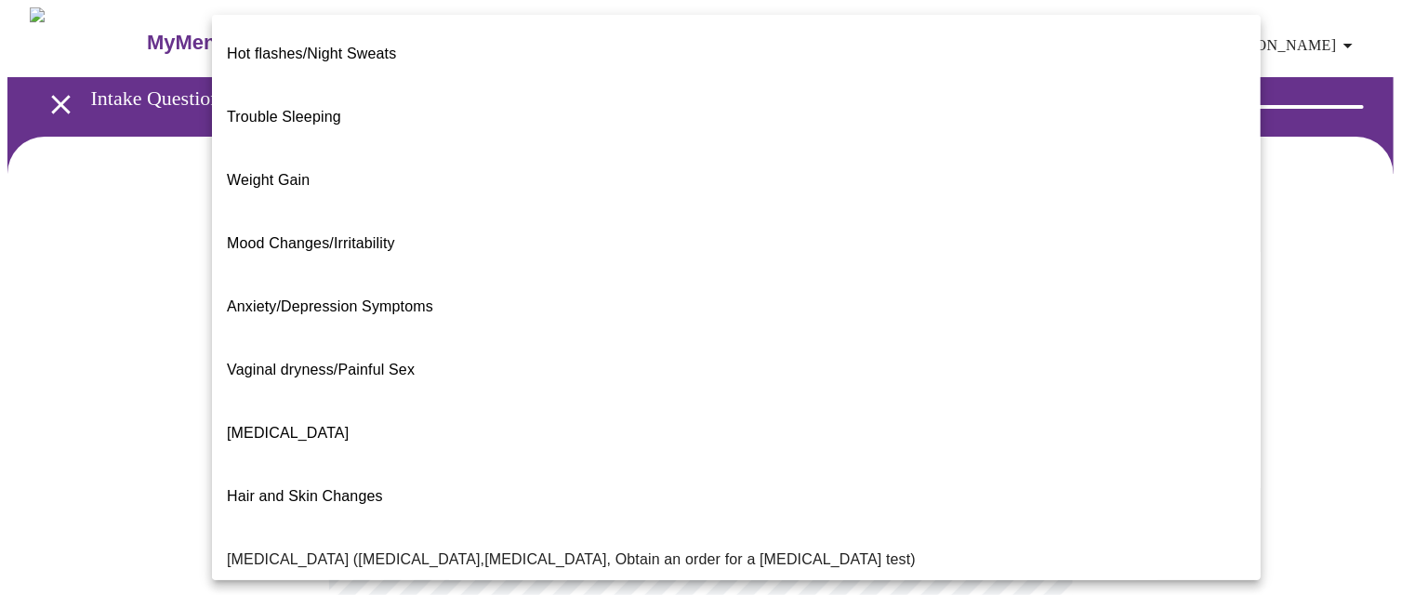
click at [1025, 383] on body "MyMenopauseRx Appointments Messaging Labs Uploads Medications Community Refer a…" at bounding box center [707, 565] width 1400 height 1116
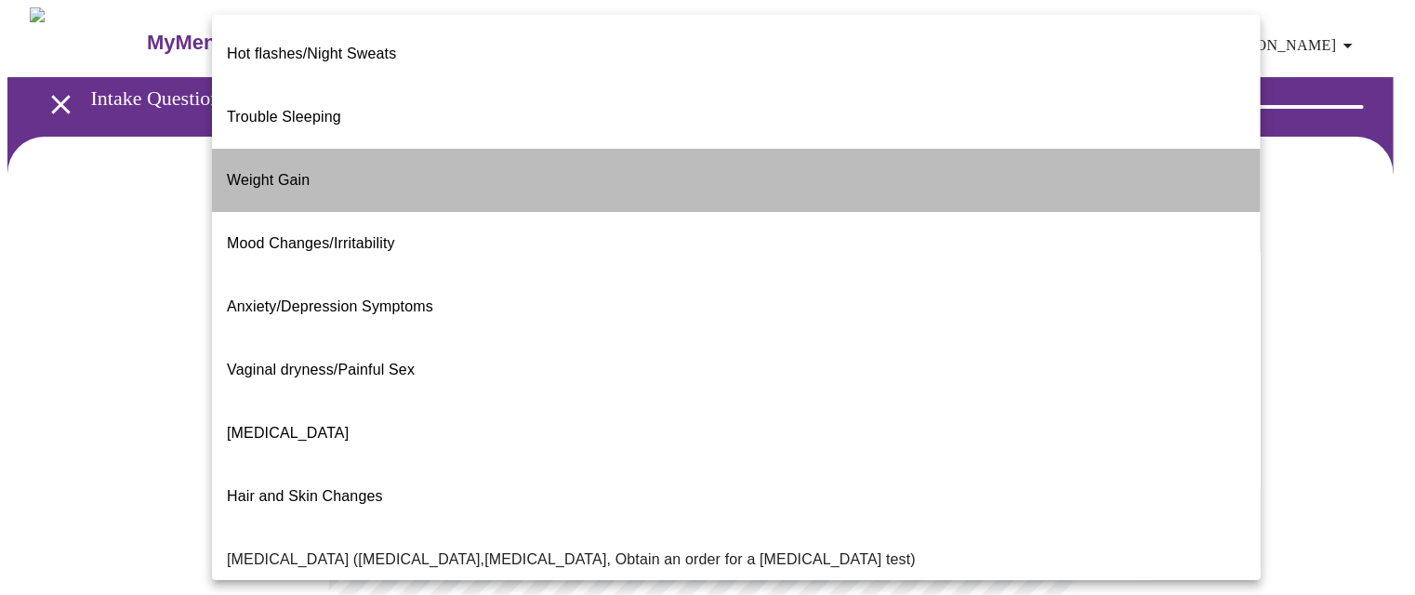
click at [933, 151] on li "Weight Gain" at bounding box center [736, 180] width 1049 height 63
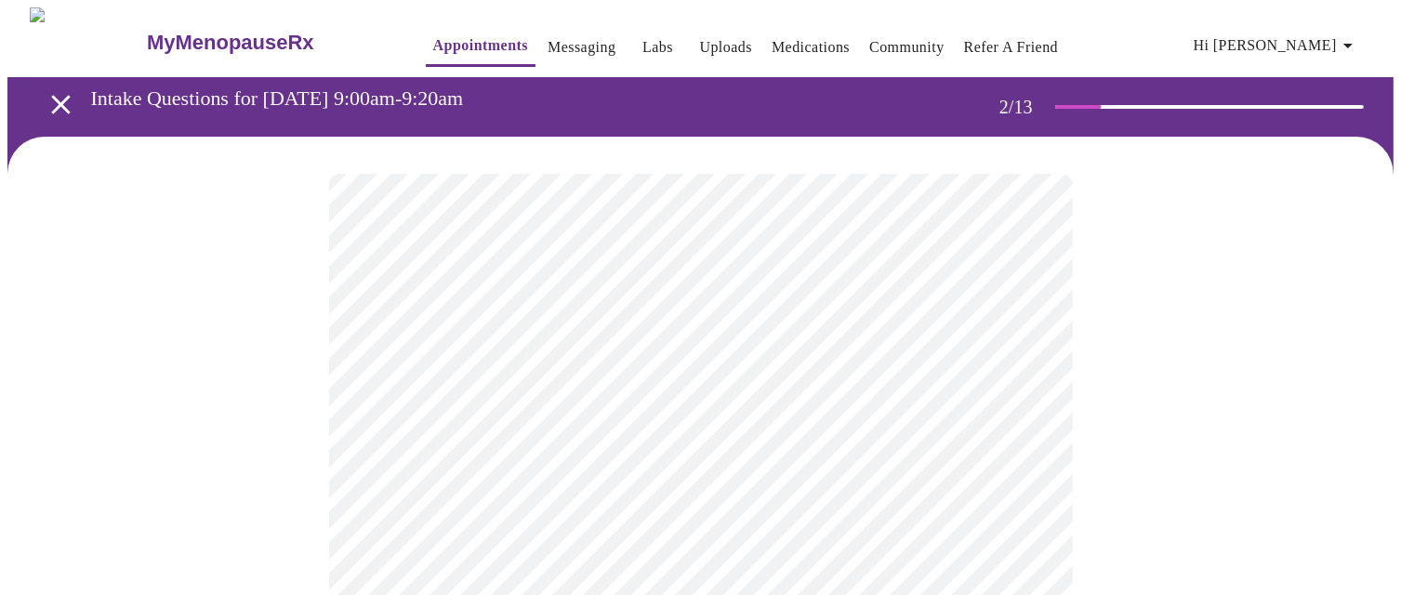
drag, startPoint x: 1397, startPoint y: 200, endPoint x: 1402, endPoint y: 235, distance: 35.6
click at [1400, 235] on html "MyMenopauseRx Appointments Messaging Labs Uploads Medications Community Refer a…" at bounding box center [700, 560] width 1401 height 1120
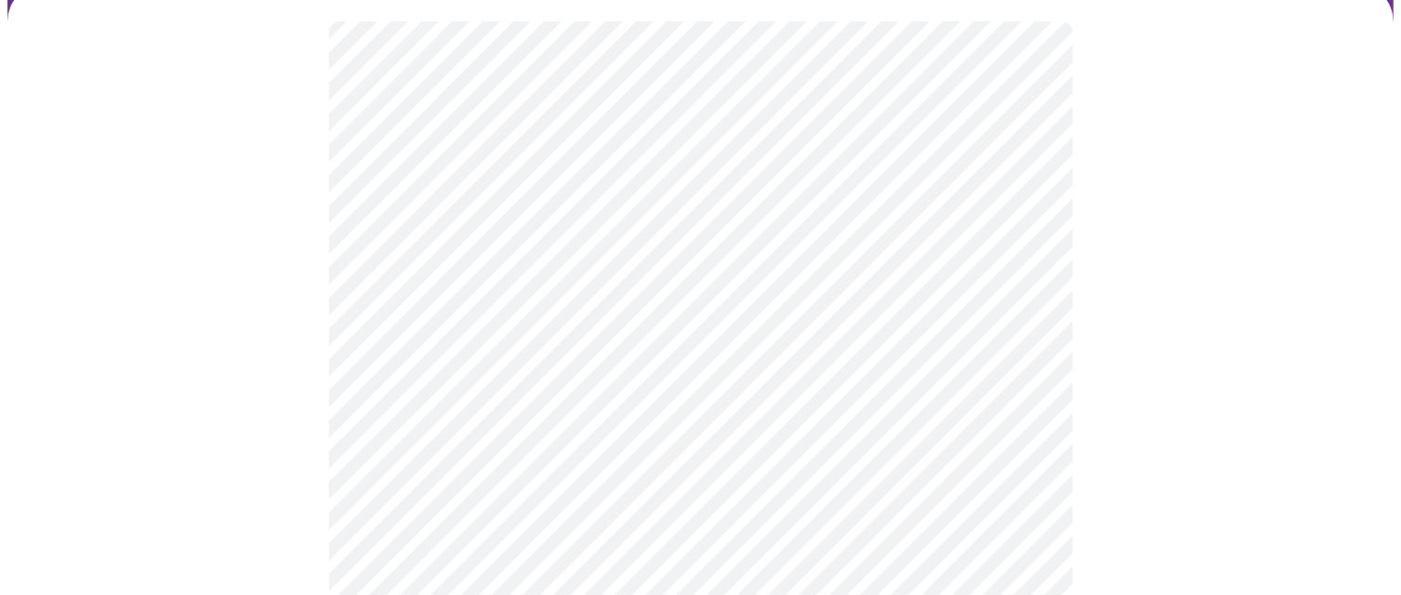
scroll to position [173, 0]
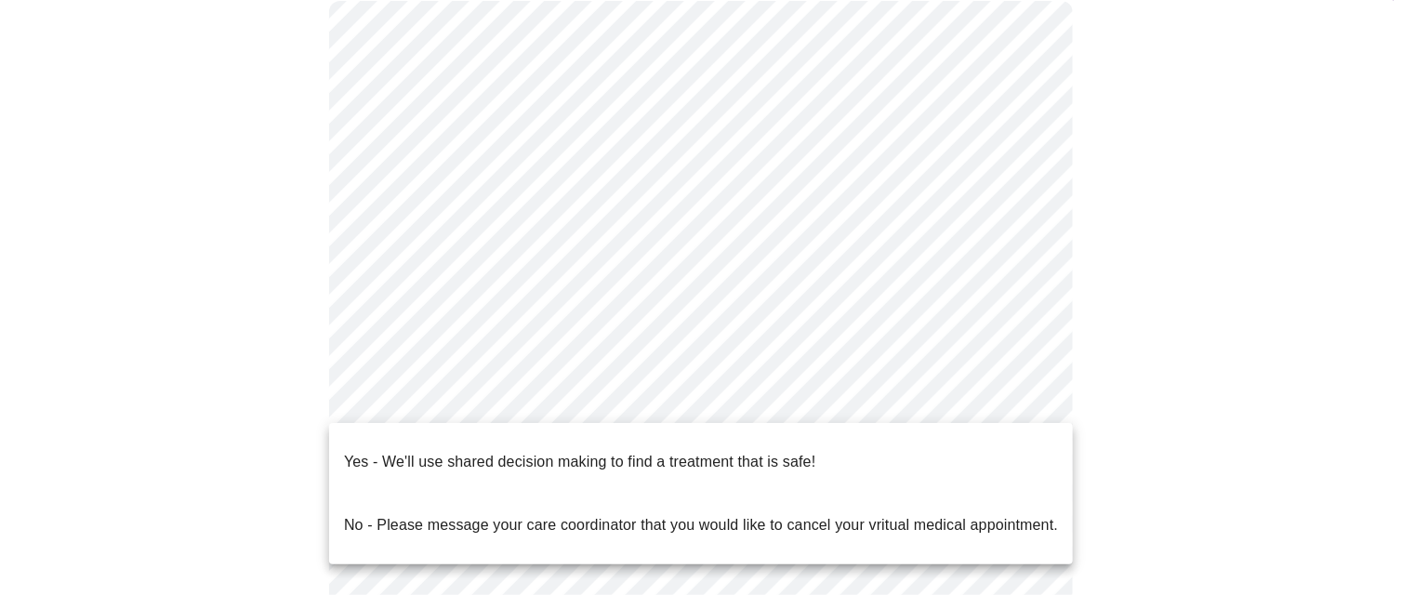
click at [1033, 397] on body "MyMenopauseRx Appointments Messaging Labs Uploads Medications Community Refer a…" at bounding box center [707, 387] width 1400 height 1105
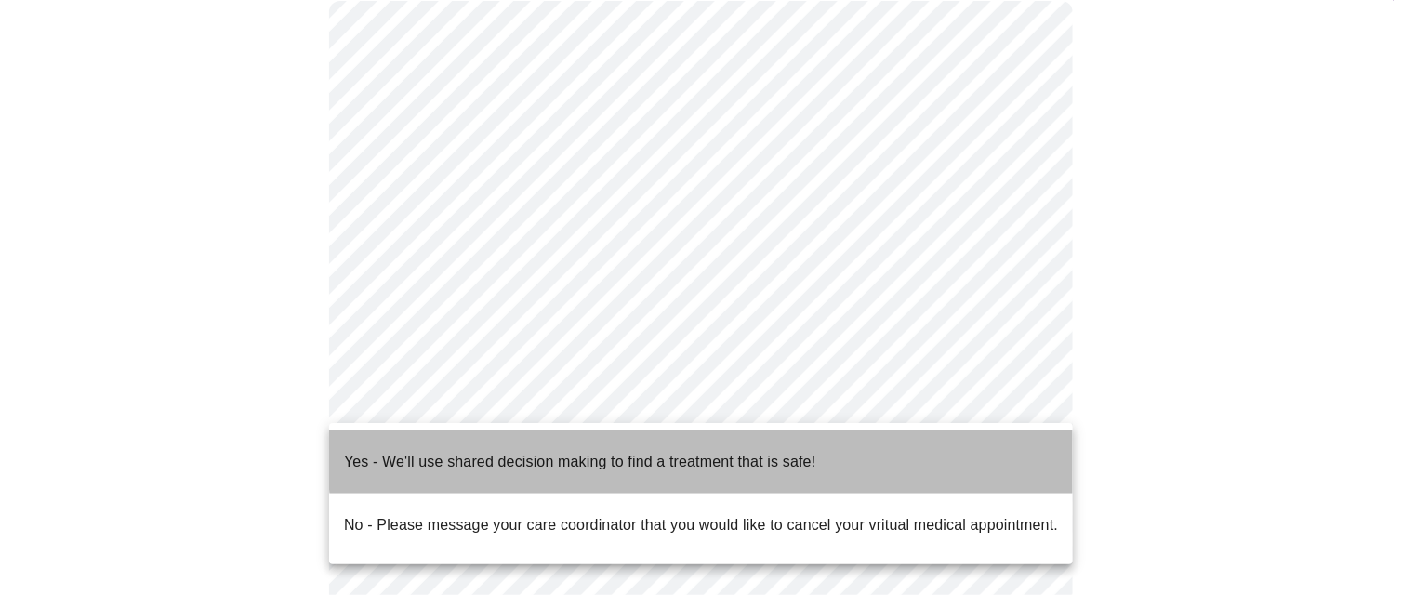
click at [899, 442] on li "Yes - We'll use shared decision making to find a treatment that is safe!" at bounding box center [701, 461] width 744 height 63
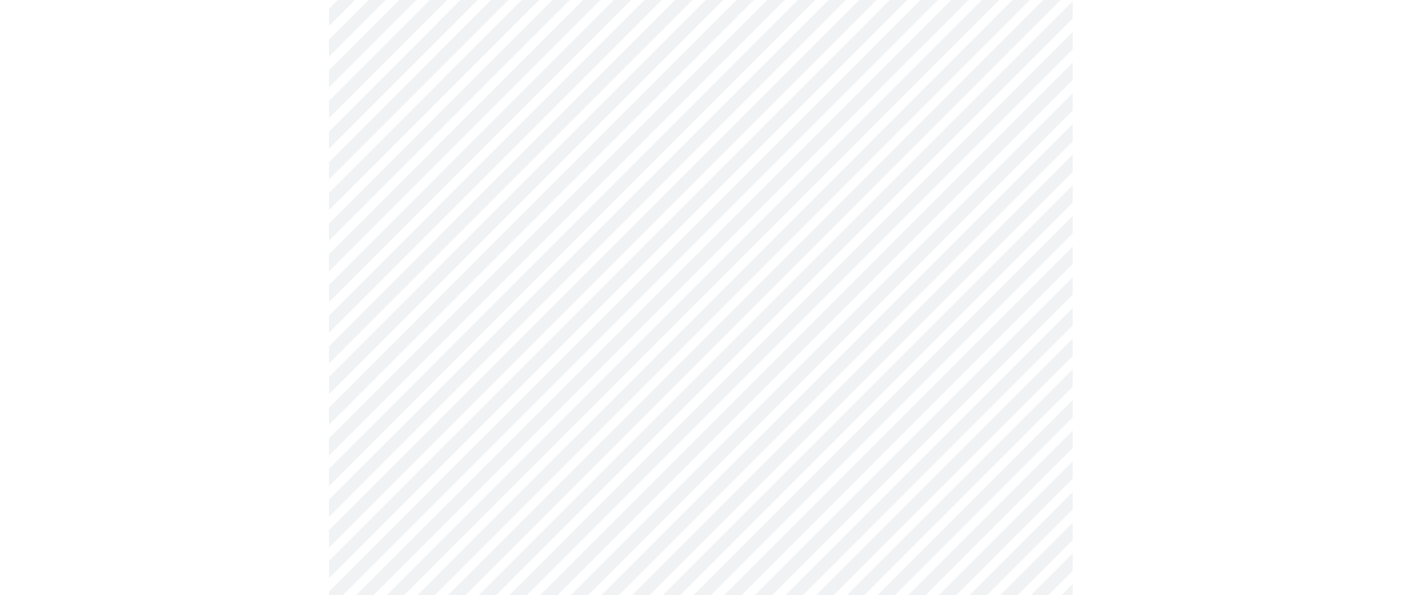
scroll to position [442, 0]
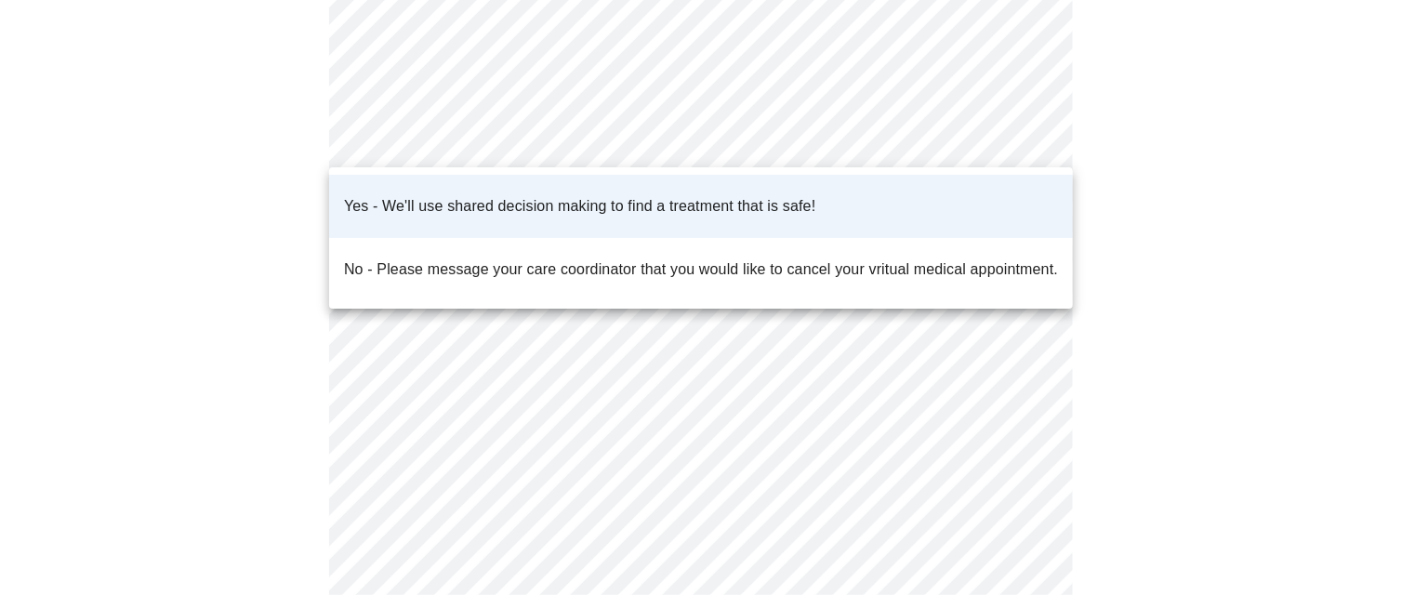
click at [1026, 132] on body "MyMenopauseRx Appointments Messaging Labs Uploads Medications Community Refer a…" at bounding box center [707, 112] width 1400 height 1094
click at [1211, 126] on div at bounding box center [707, 297] width 1415 height 595
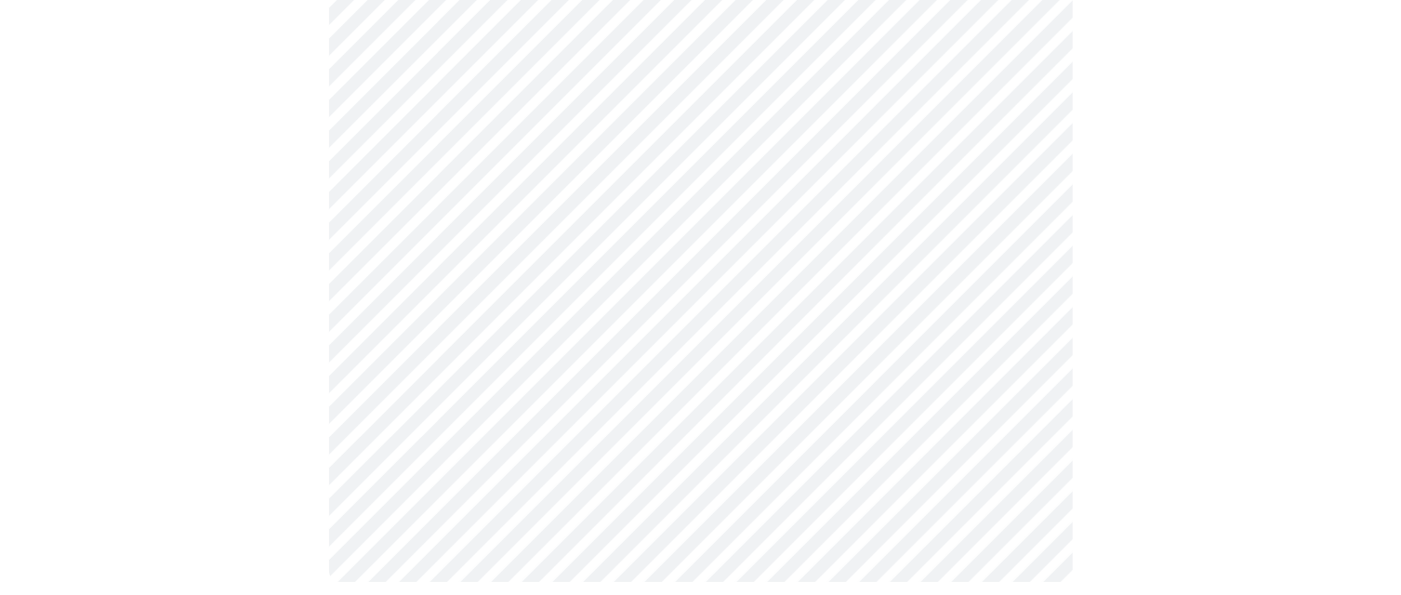
scroll to position [0, 0]
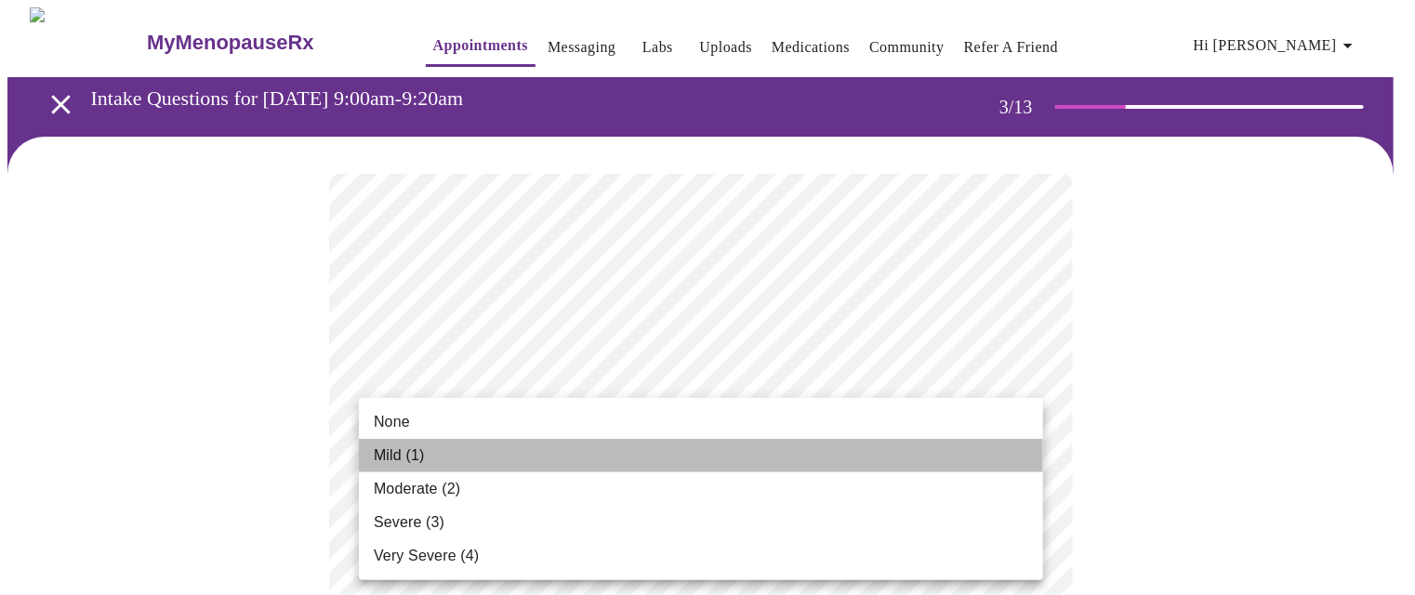
click at [979, 451] on li "Mild (1)" at bounding box center [701, 455] width 684 height 33
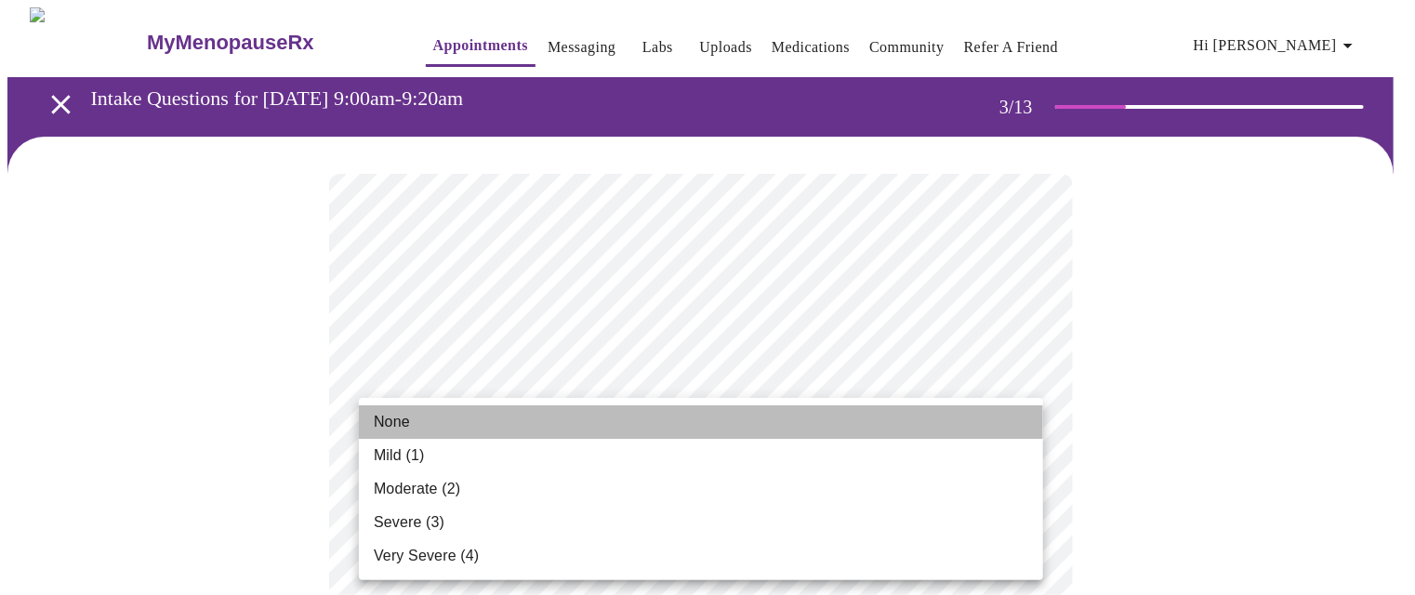
click at [981, 421] on li "None" at bounding box center [701, 421] width 684 height 33
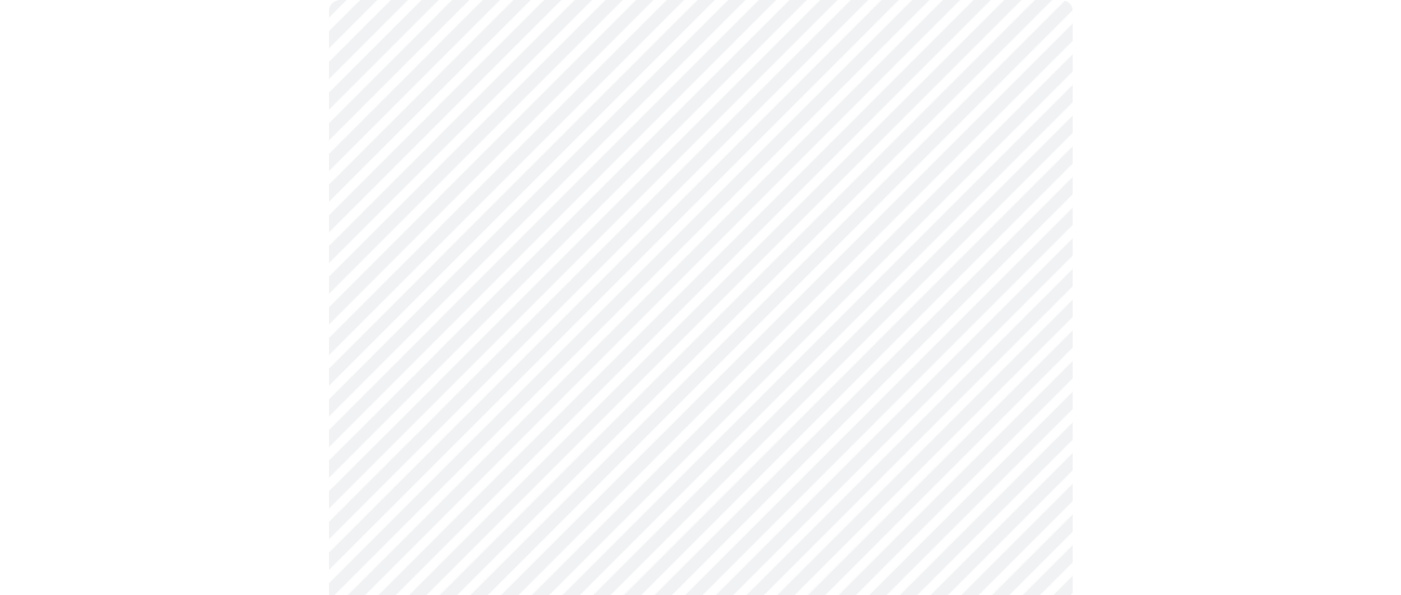
scroll to position [178, 0]
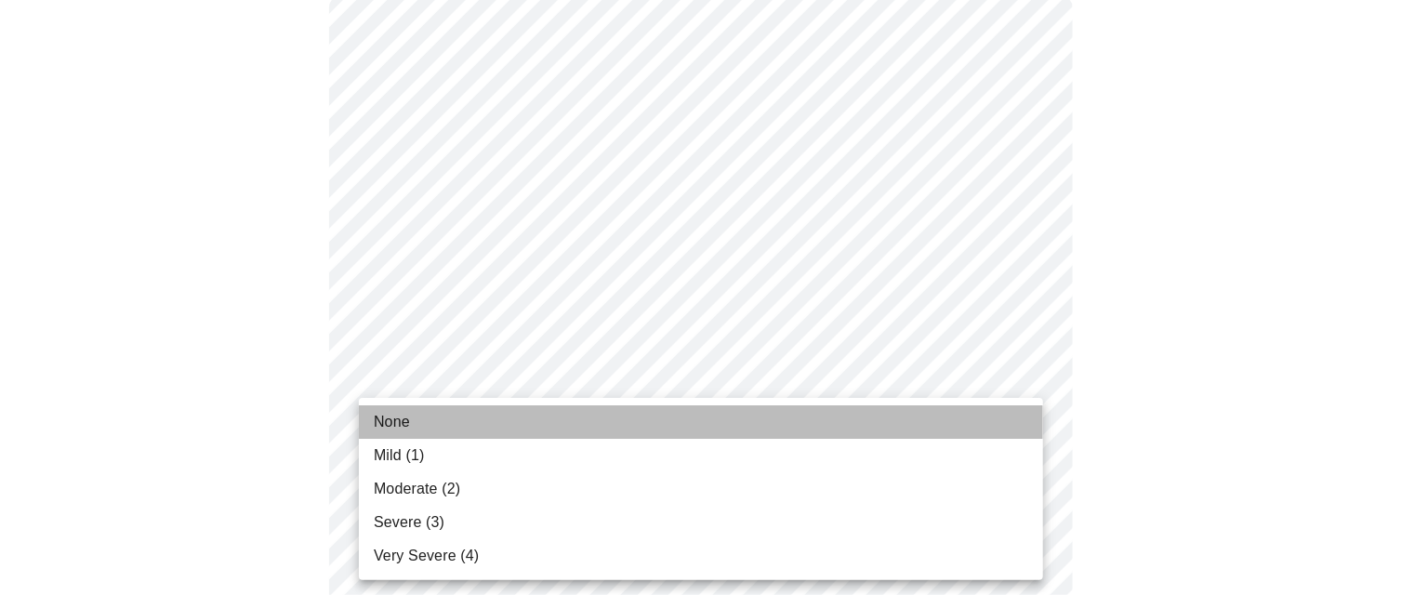
click at [961, 411] on li "None" at bounding box center [701, 421] width 684 height 33
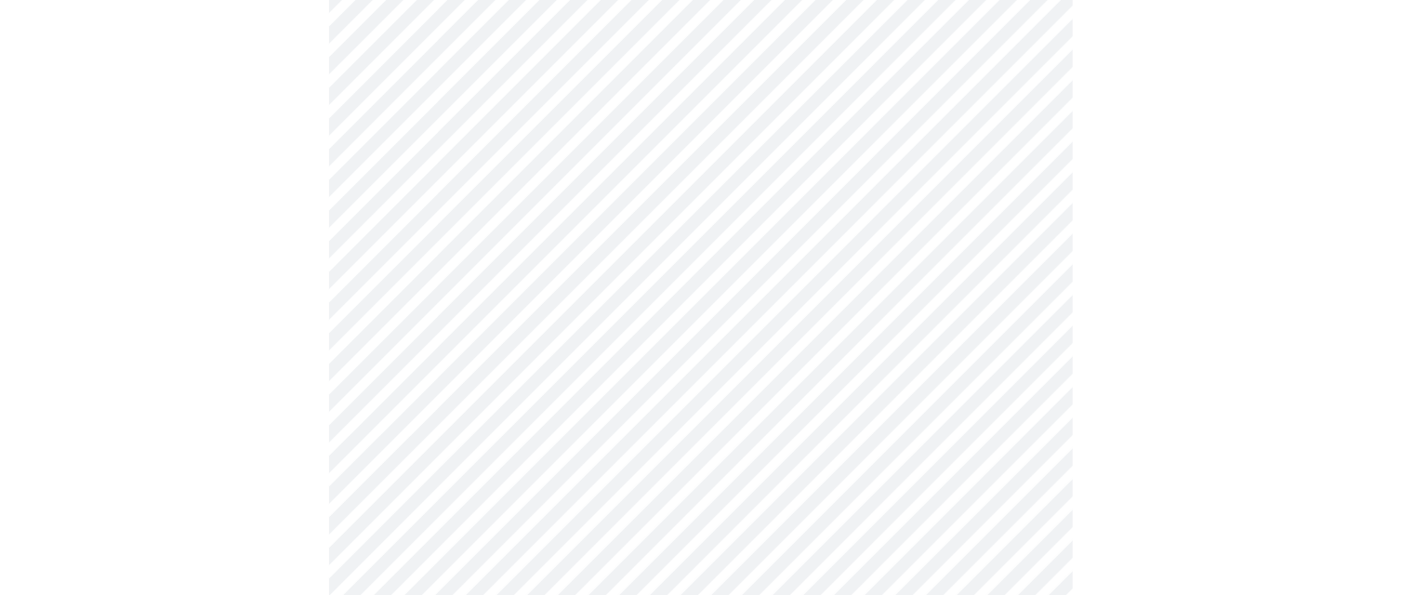
scroll to position [552, 0]
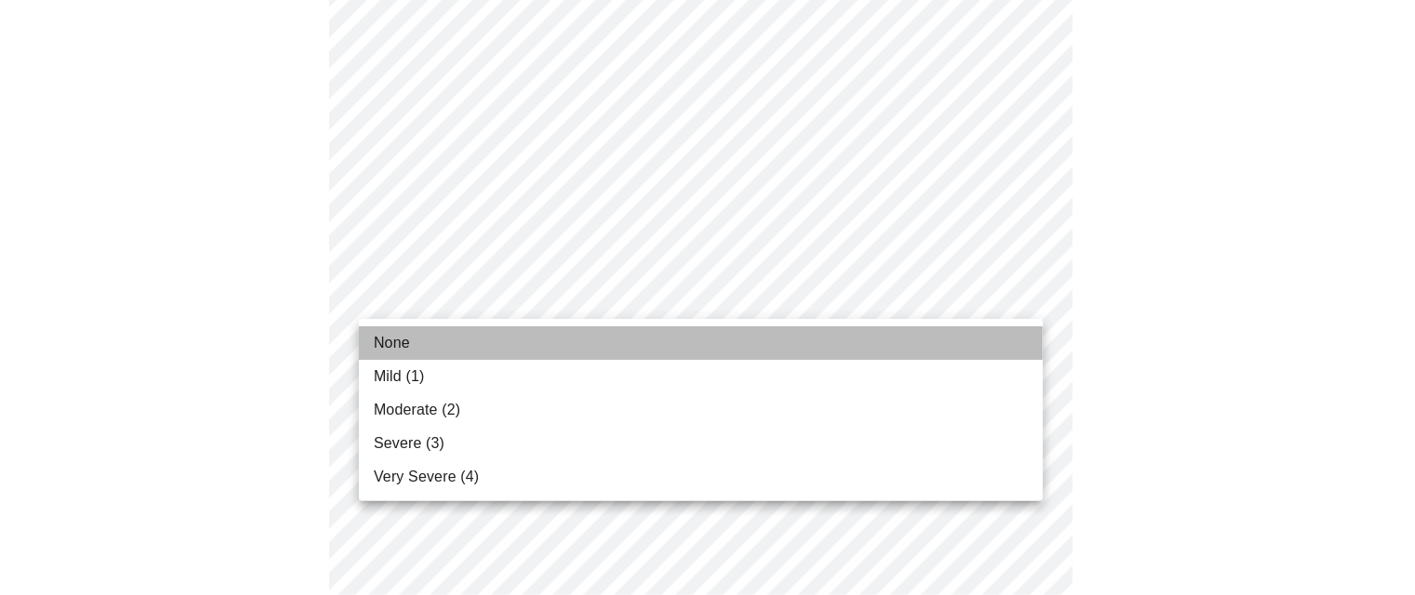
click at [993, 337] on li "None" at bounding box center [701, 342] width 684 height 33
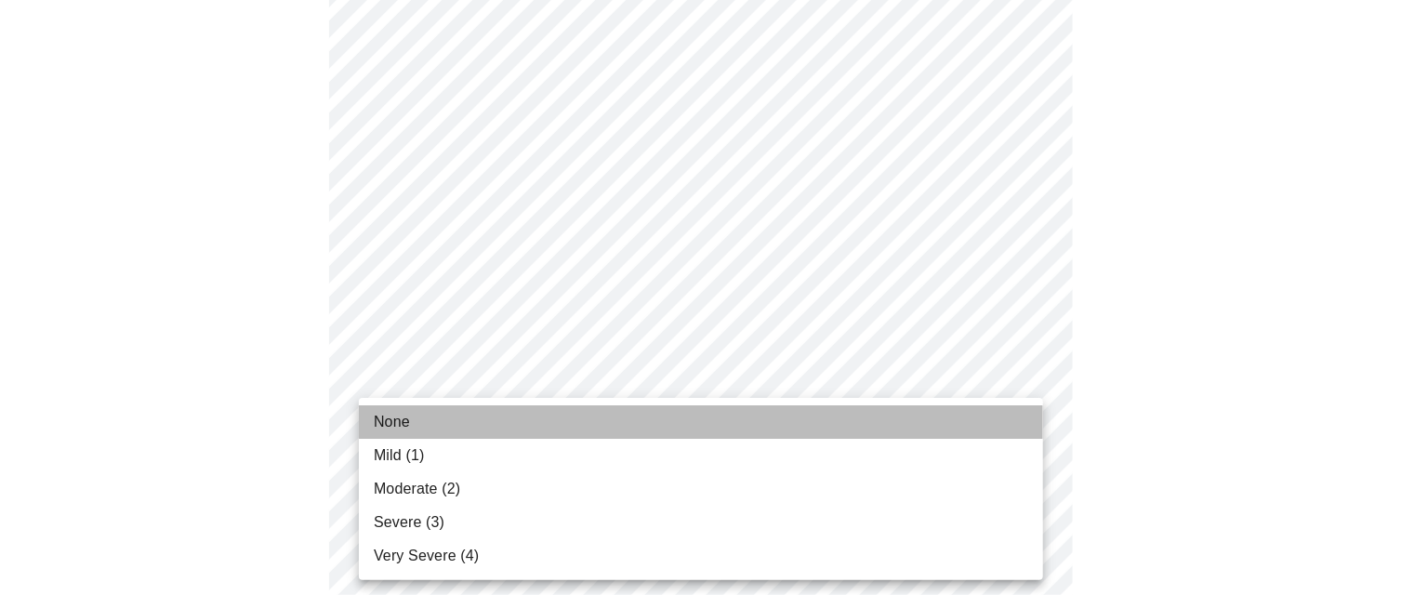
click at [1000, 422] on li "None" at bounding box center [701, 421] width 684 height 33
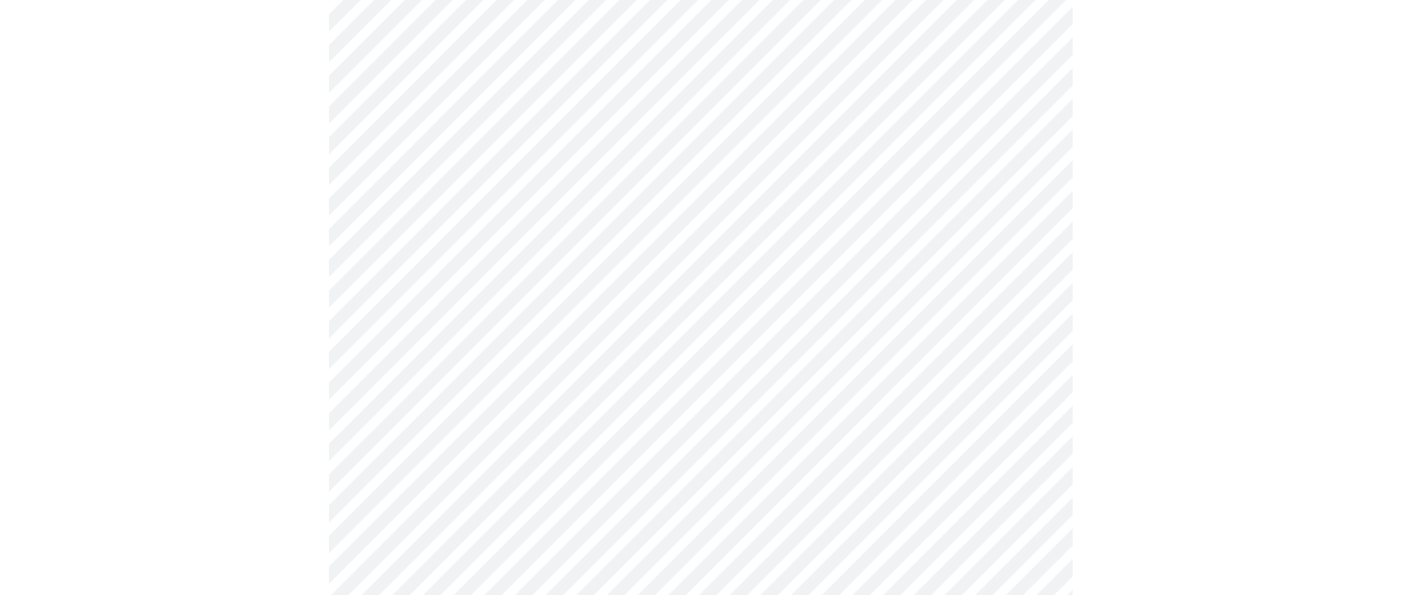
scroll to position [777, 0]
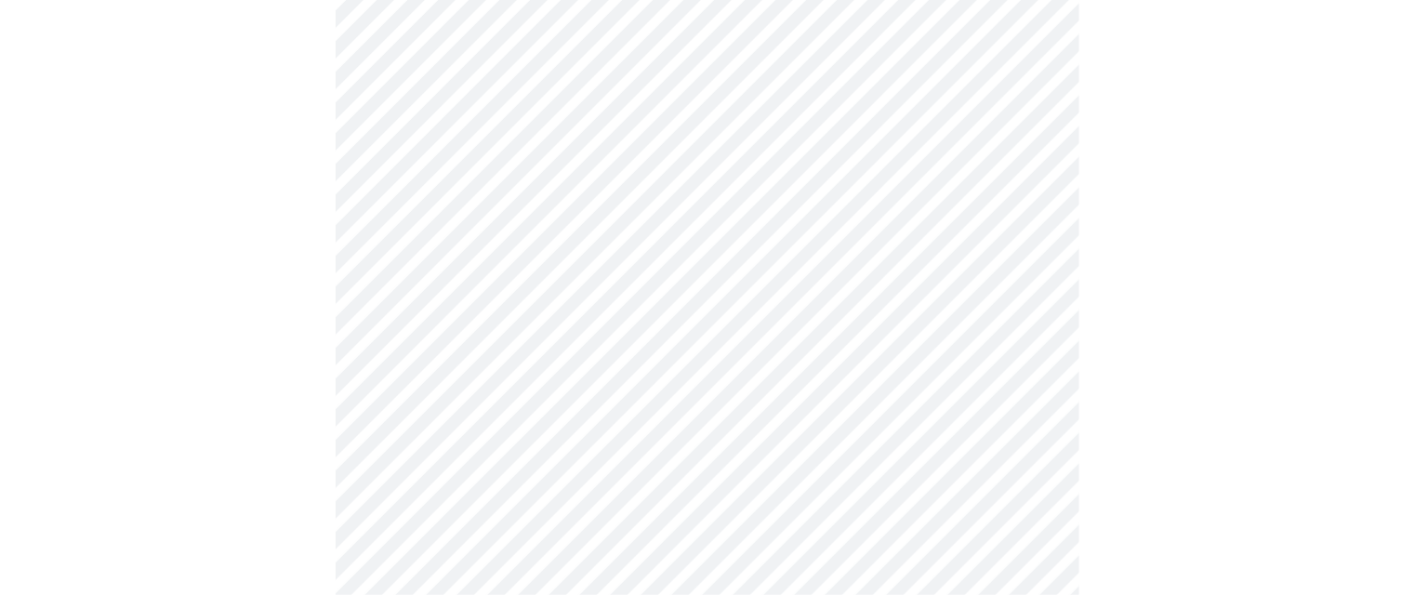
click at [1022, 301] on body "MyMenopauseRx Appointments Messaging Labs Uploads Medications Community Refer a…" at bounding box center [707, 401] width 1400 height 2342
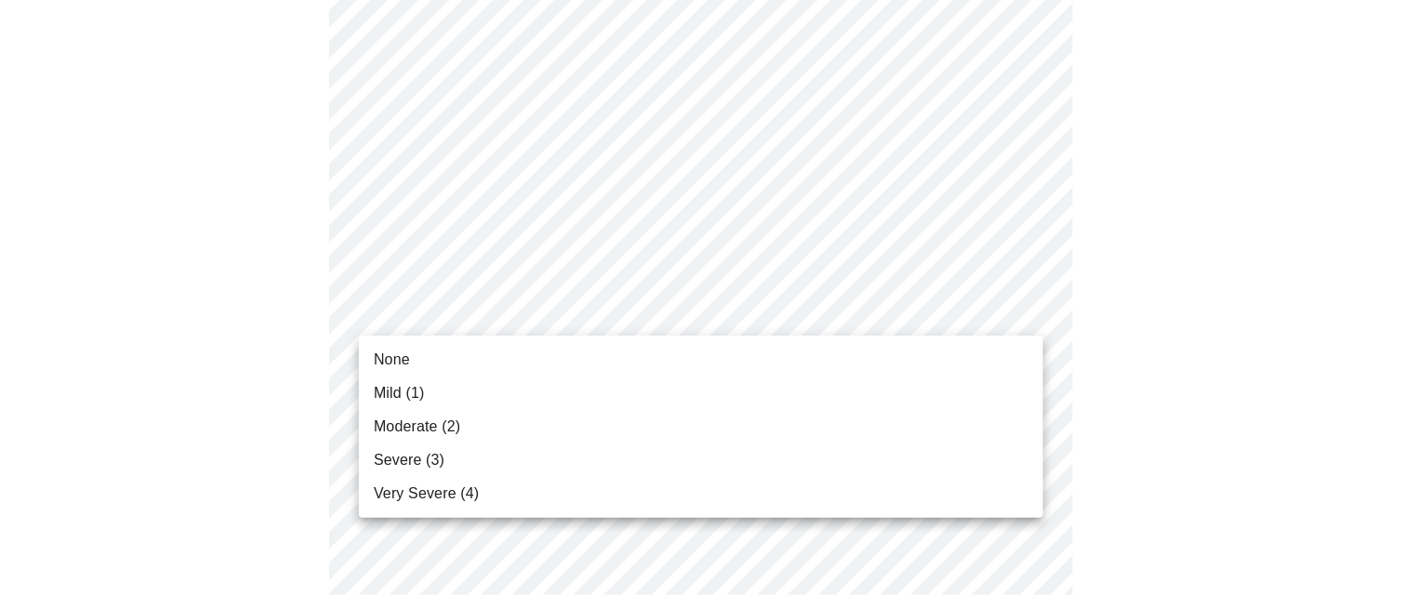
click at [961, 386] on li "Mild (1)" at bounding box center [701, 392] width 684 height 33
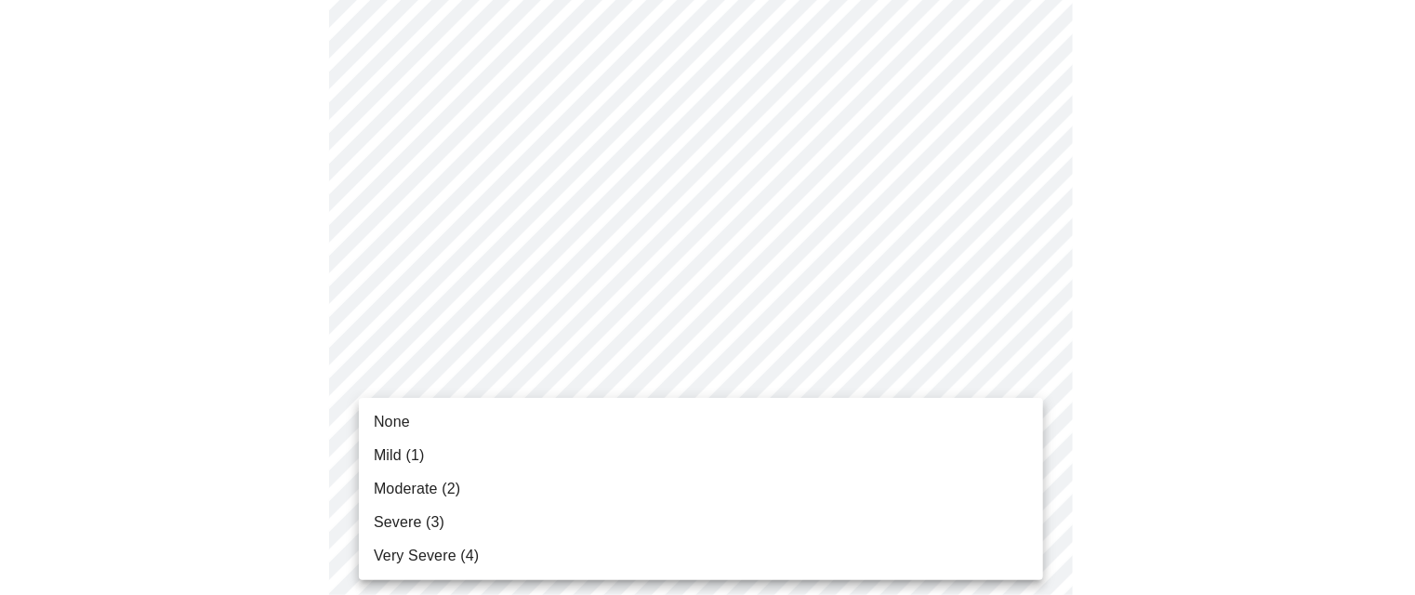
click at [1026, 453] on body "MyMenopauseRx Appointments Messaging Labs Uploads Medications Community Refer a…" at bounding box center [707, 388] width 1400 height 2316
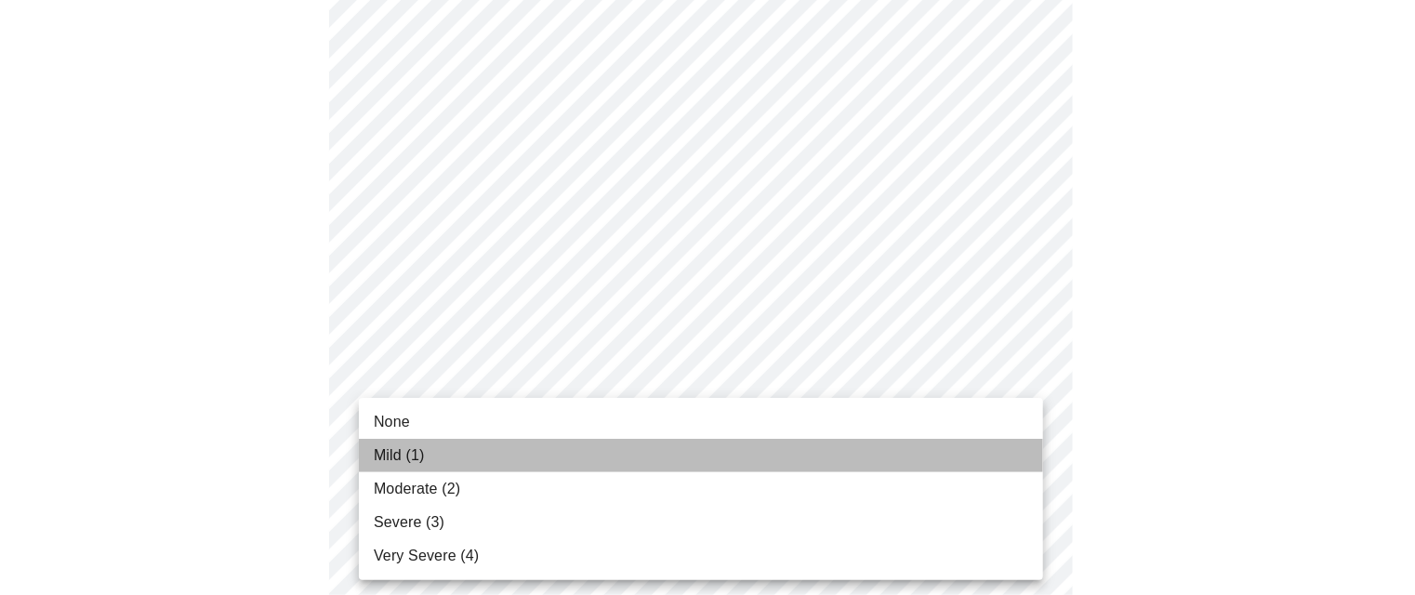
click at [1026, 453] on li "Mild (1)" at bounding box center [701, 455] width 684 height 33
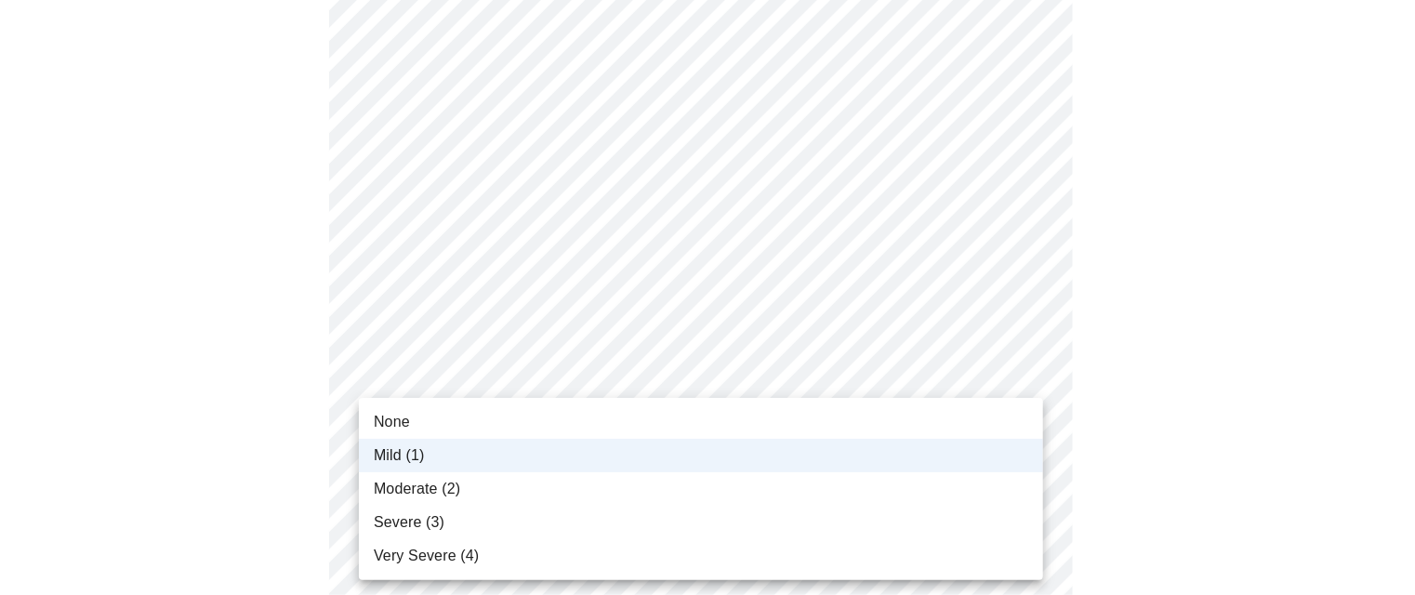
click at [1028, 464] on body "MyMenopauseRx Appointments Messaging Labs Uploads Medications Community Refer a…" at bounding box center [707, 375] width 1400 height 2290
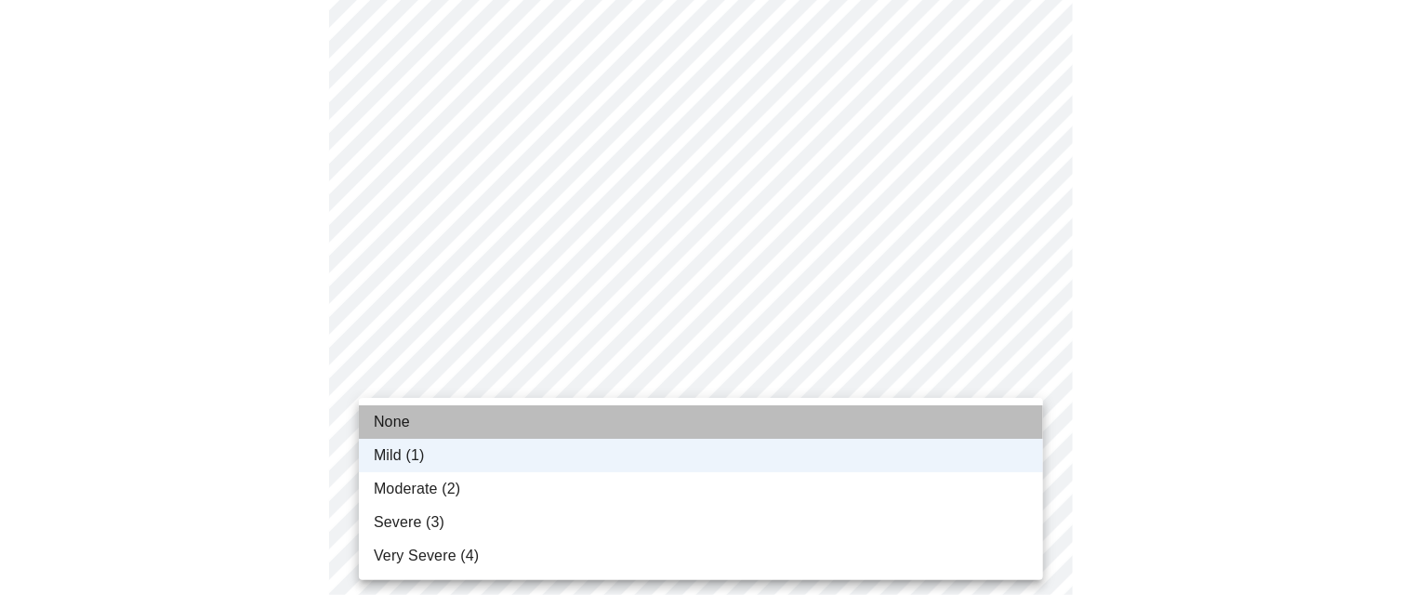
click at [1015, 423] on li "None" at bounding box center [701, 421] width 684 height 33
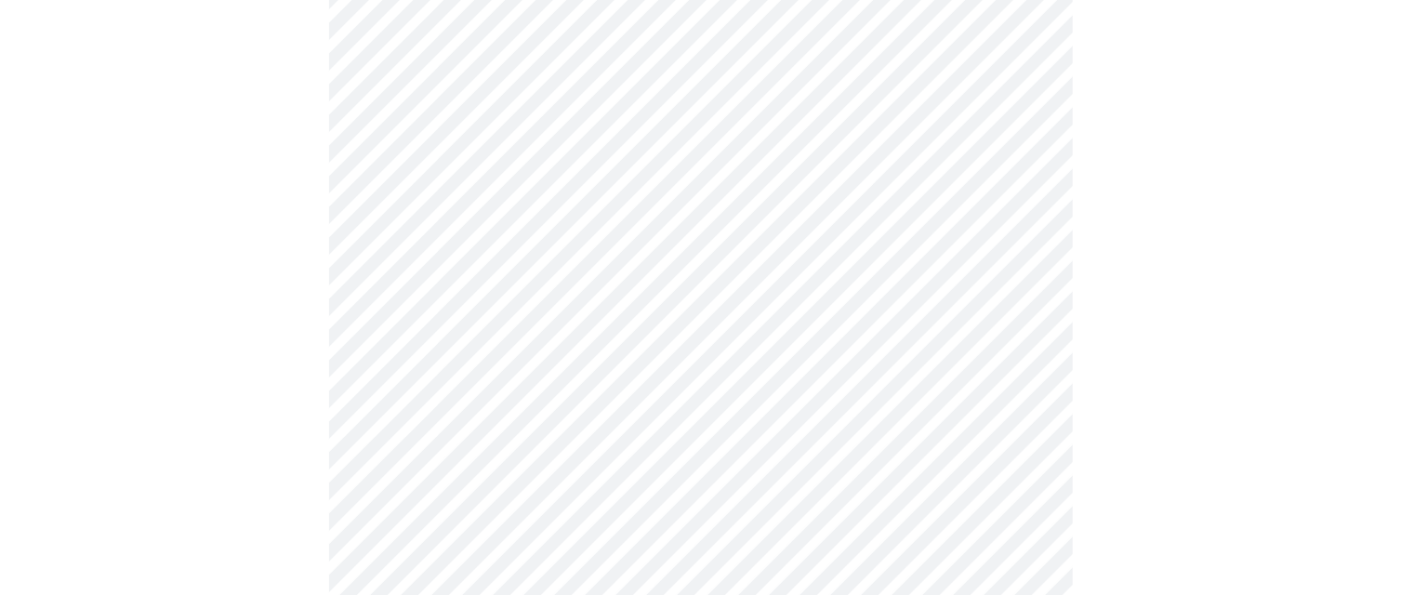
scroll to position [1082, 0]
click at [1027, 292] on body "MyMenopauseRx Appointments Messaging Labs Uploads Medications Community Refer a…" at bounding box center [700, 70] width 1386 height 2290
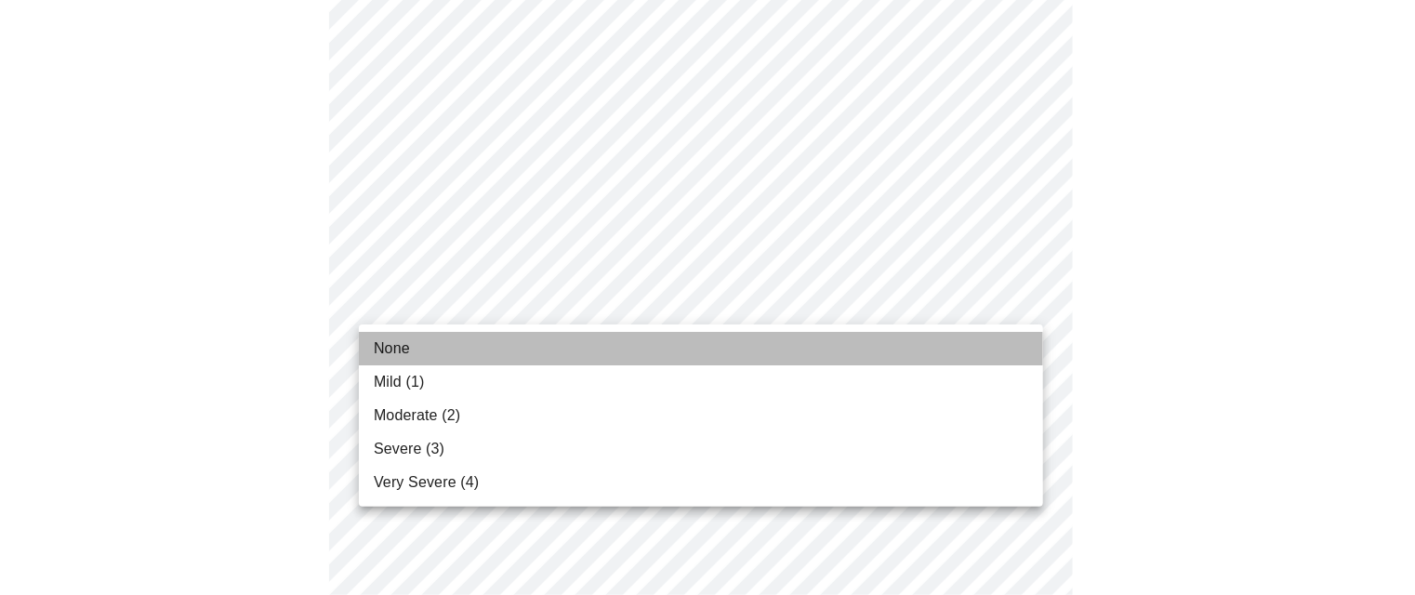
click at [1001, 338] on li "None" at bounding box center [701, 348] width 684 height 33
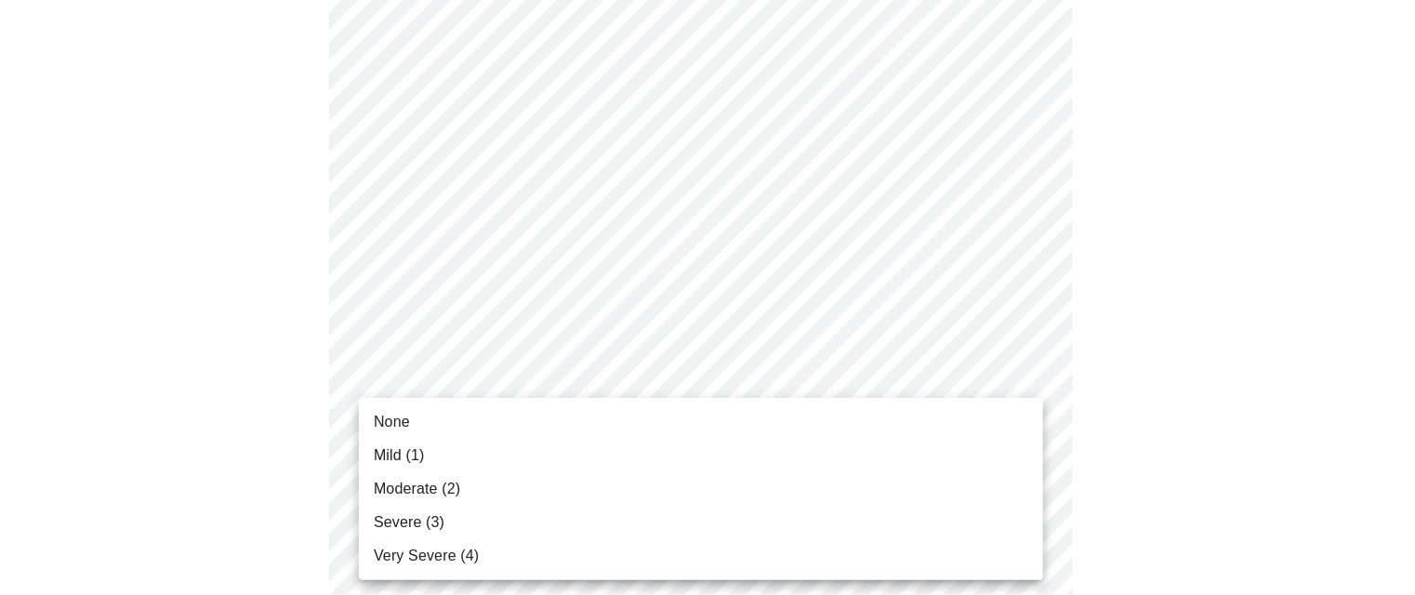
click at [1031, 442] on body "MyMenopauseRx Appointments Messaging Labs Uploads Medications Community Refer a…" at bounding box center [707, 57] width 1400 height 2264
click at [1014, 463] on li "Mild (1)" at bounding box center [701, 455] width 684 height 33
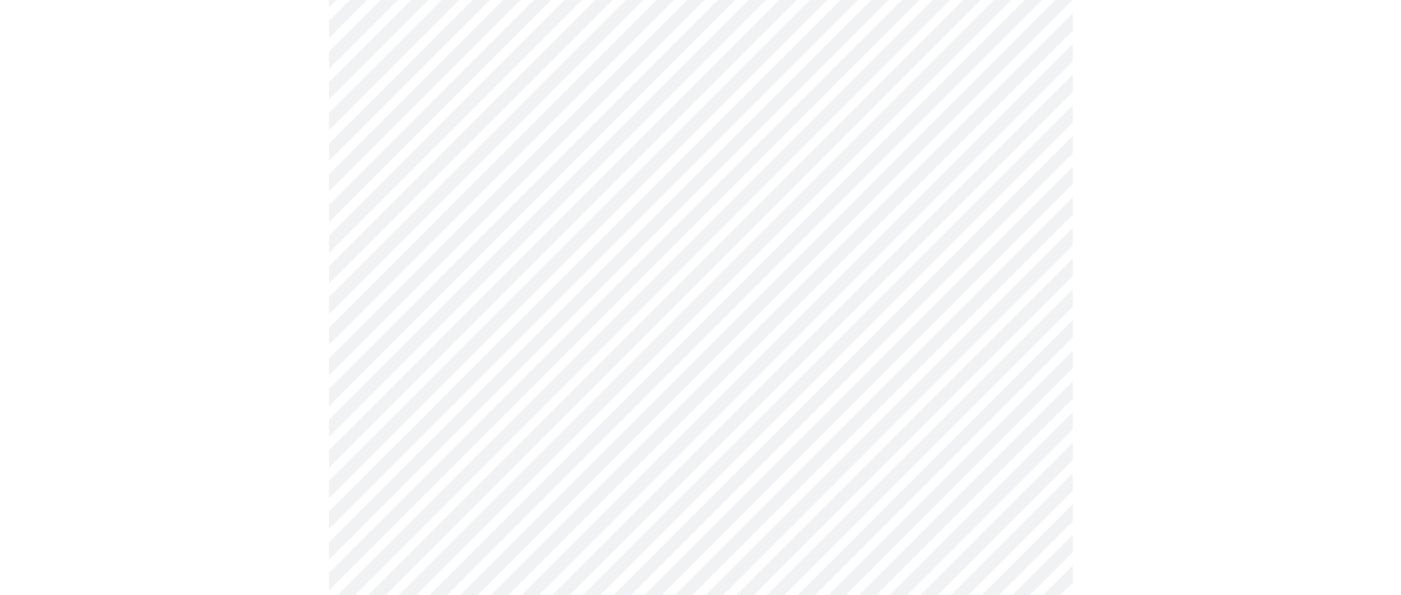
scroll to position [1426, 0]
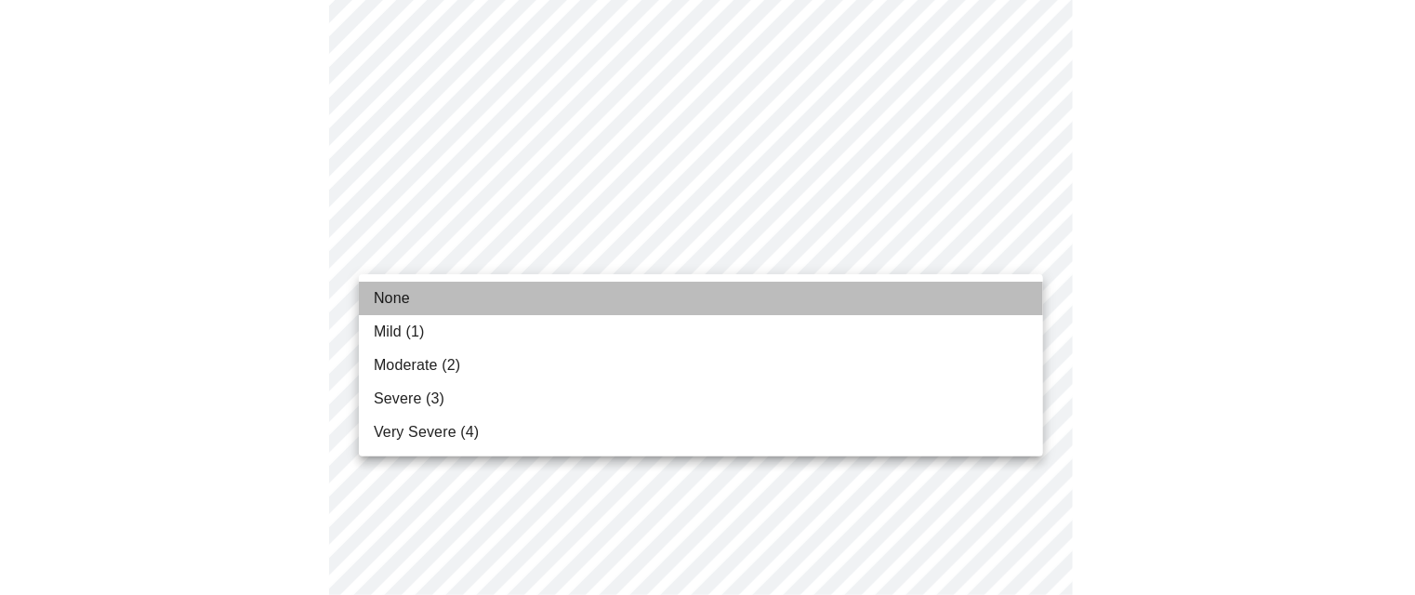
click at [978, 300] on li "None" at bounding box center [701, 298] width 684 height 33
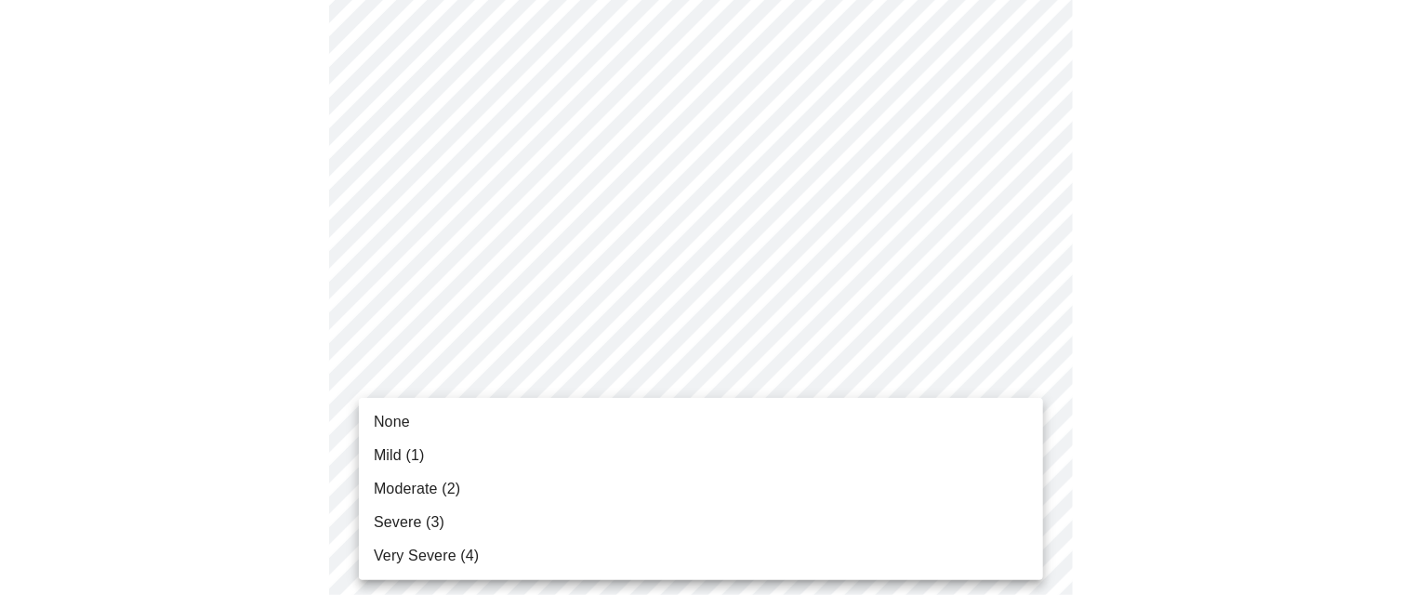
click at [973, 424] on li "None" at bounding box center [701, 421] width 684 height 33
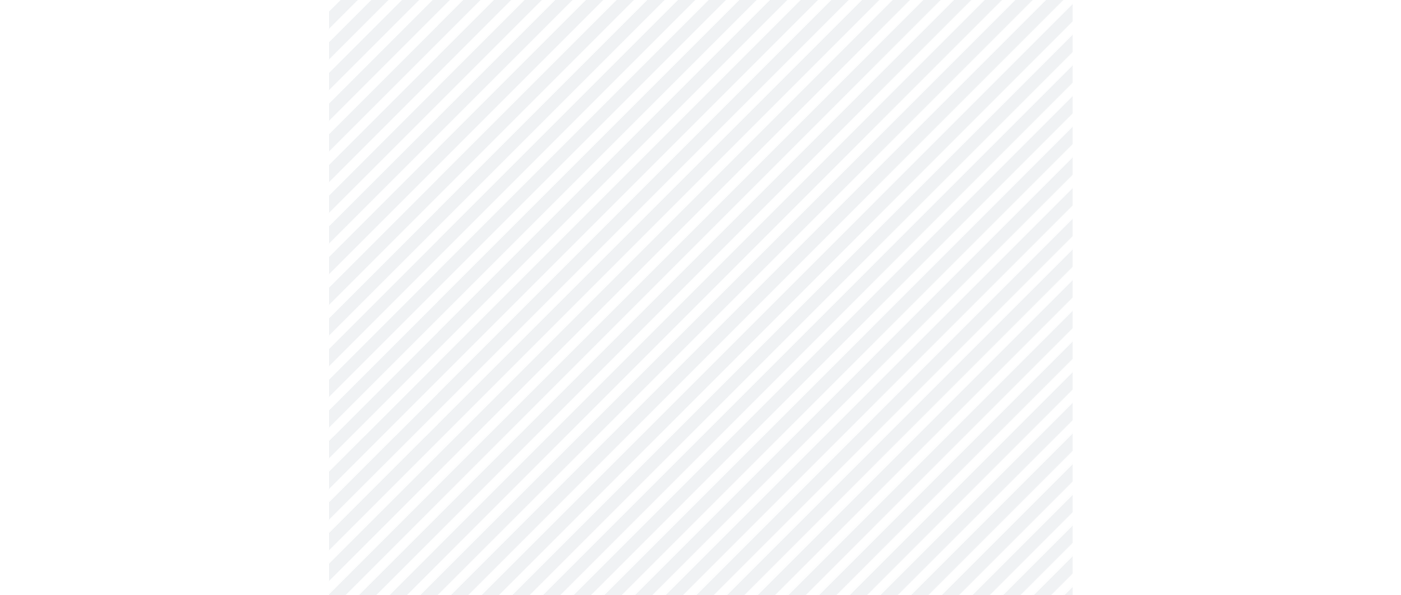
scroll to position [803, 0]
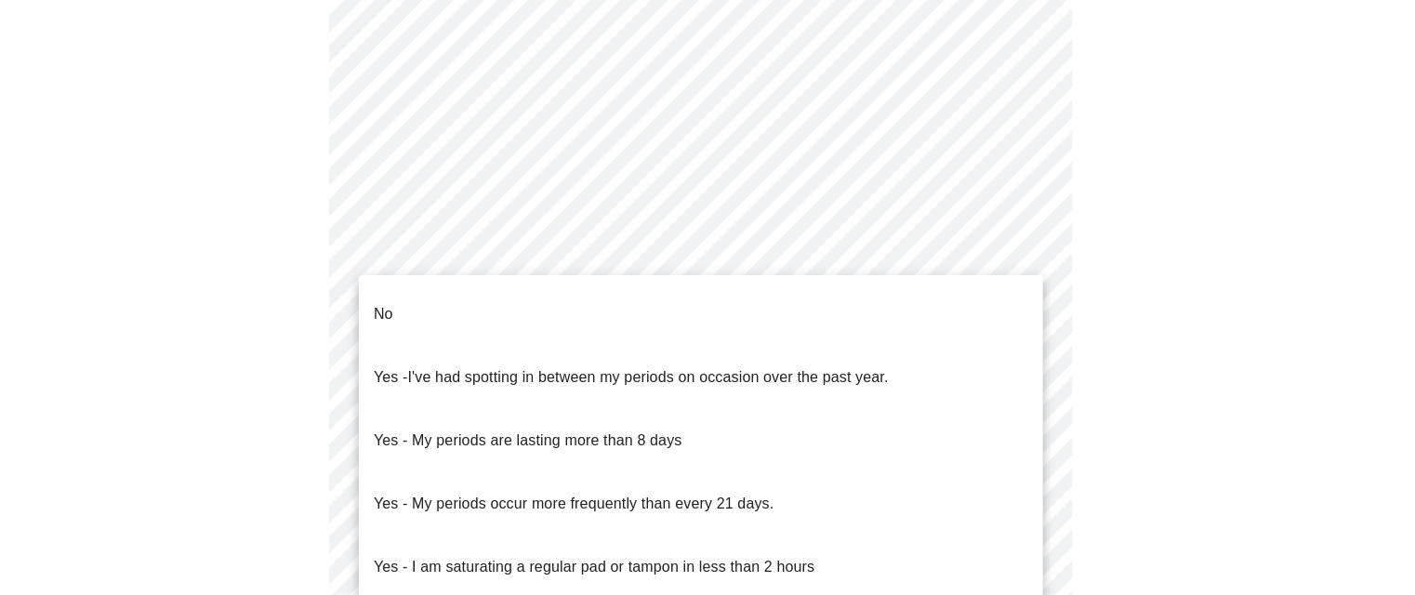
click at [1026, 323] on body "MyMenopauseRx Appointments Messaging Labs Uploads Medications Community Refer a…" at bounding box center [707, 120] width 1400 height 1833
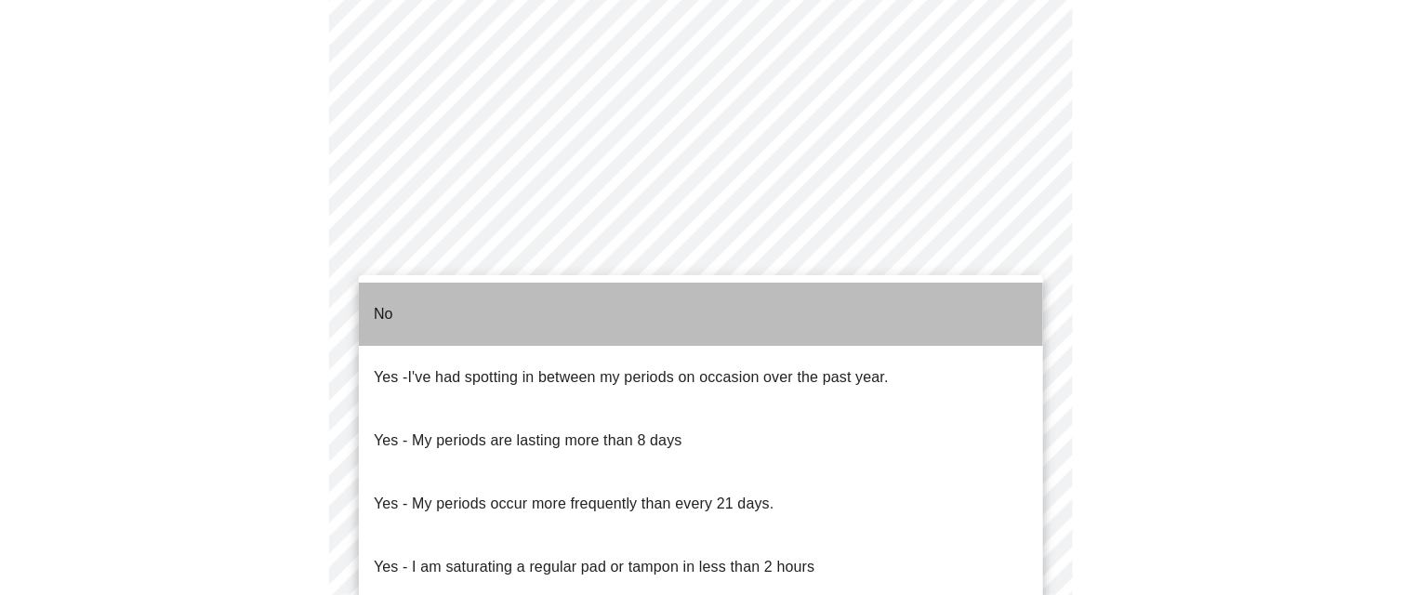
click at [993, 306] on li "No" at bounding box center [701, 314] width 684 height 63
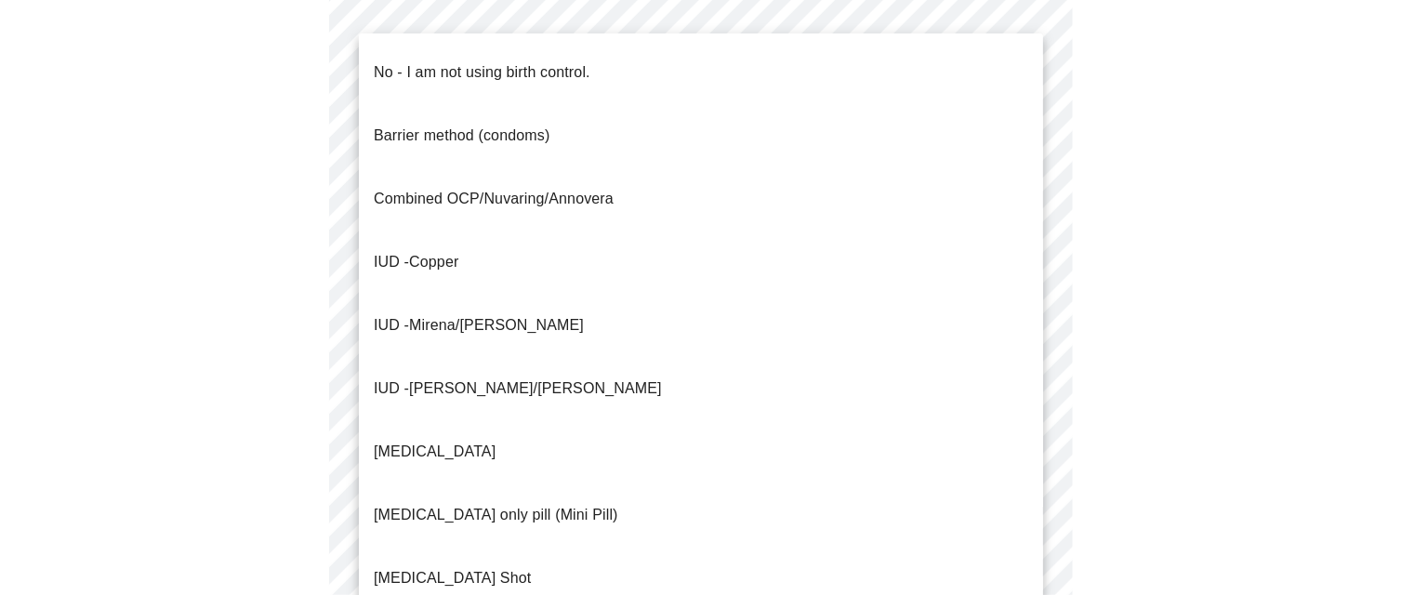
click at [1019, 463] on body "MyMenopauseRx Appointments Messaging Labs Uploads Medications Community Refer a…" at bounding box center [707, 115] width 1400 height 1822
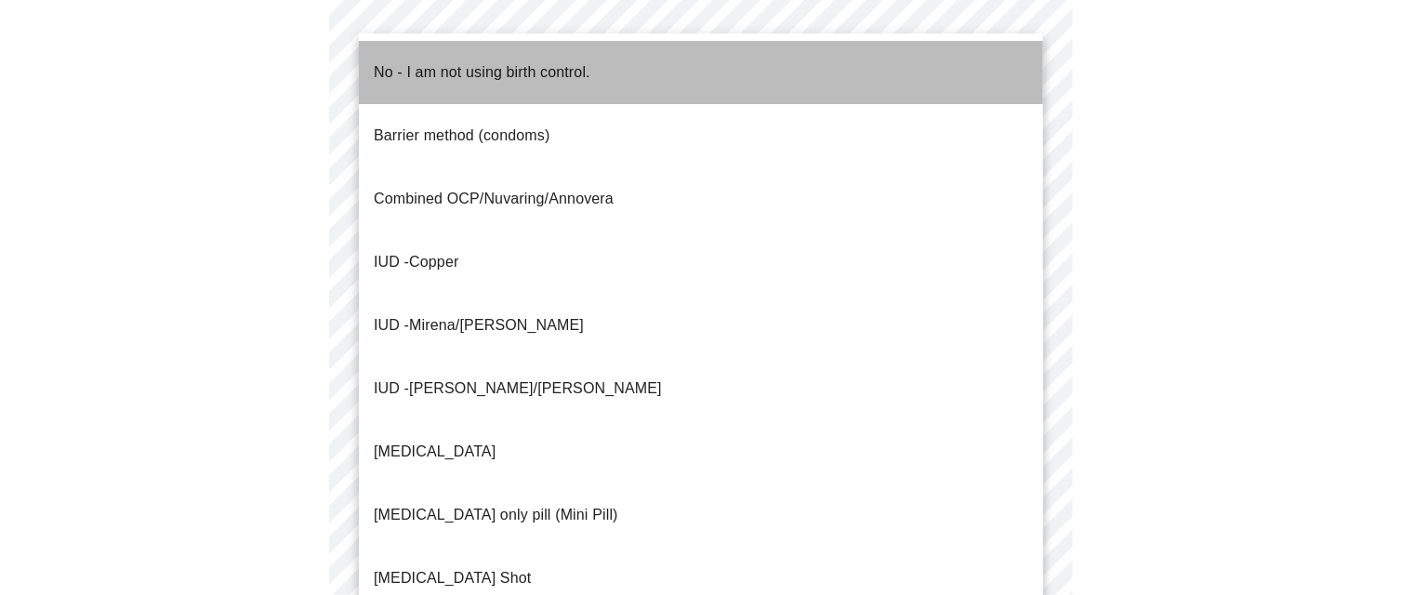
click at [937, 65] on li "No - I am not using birth control." at bounding box center [701, 72] width 684 height 63
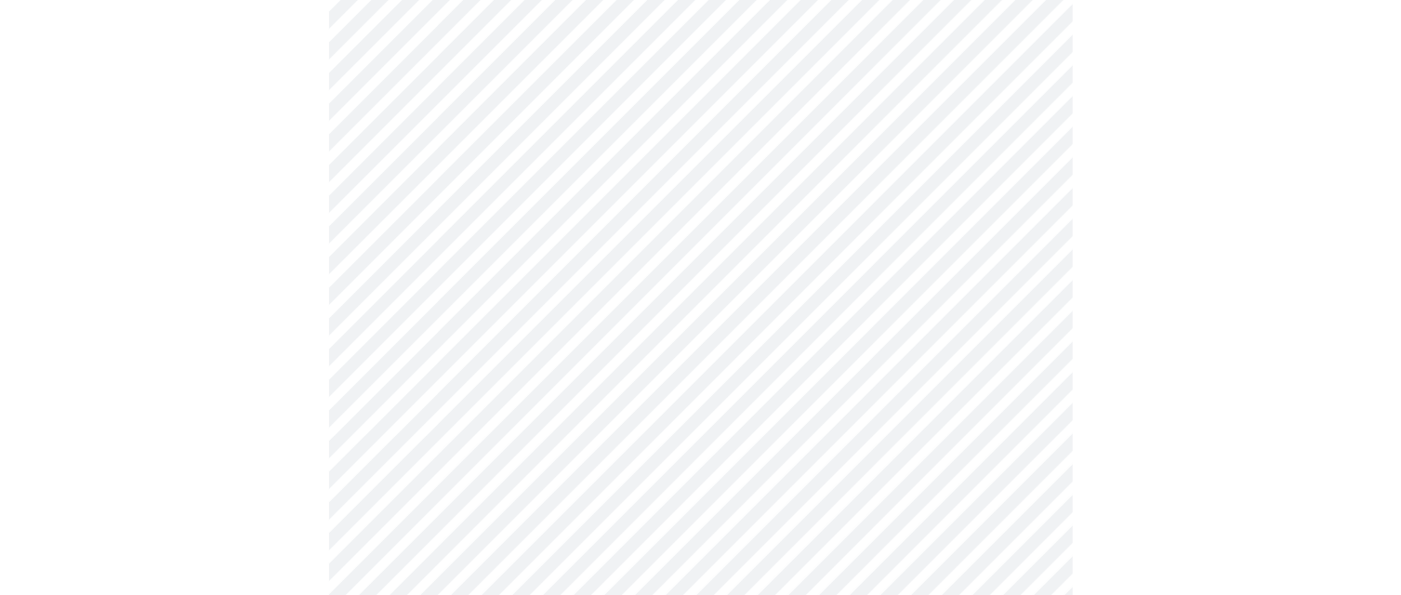
scroll to position [1123, 0]
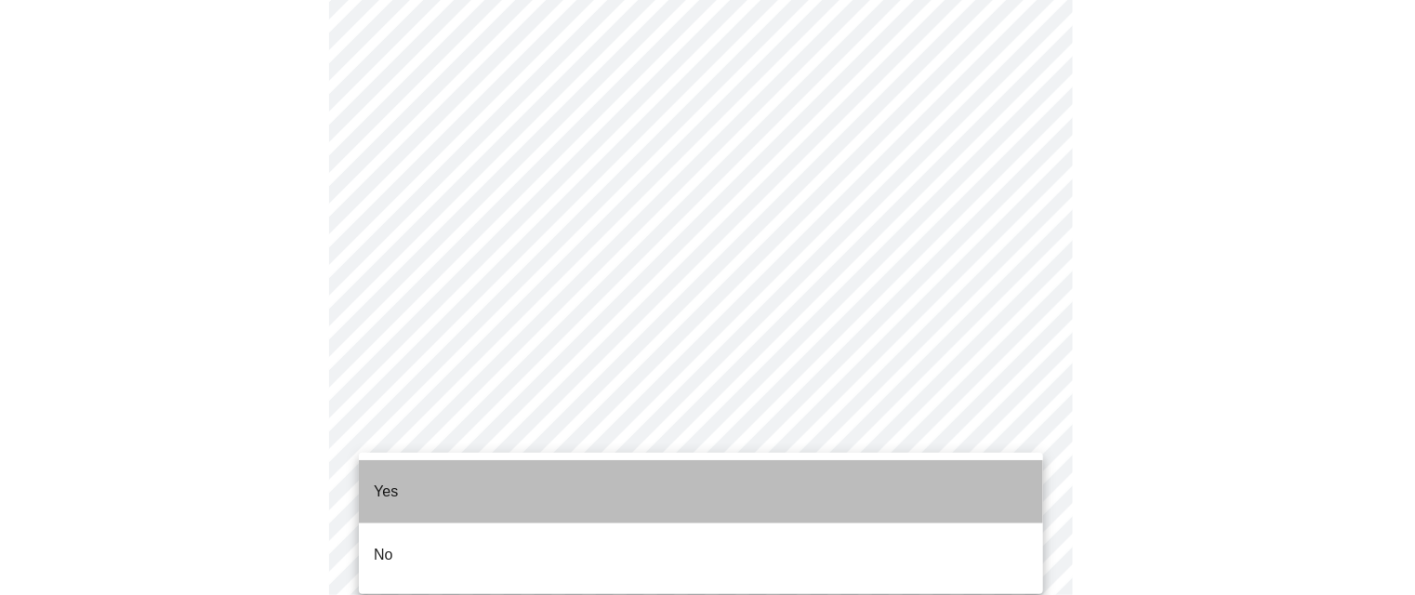
click at [992, 481] on li "Yes" at bounding box center [701, 491] width 684 height 63
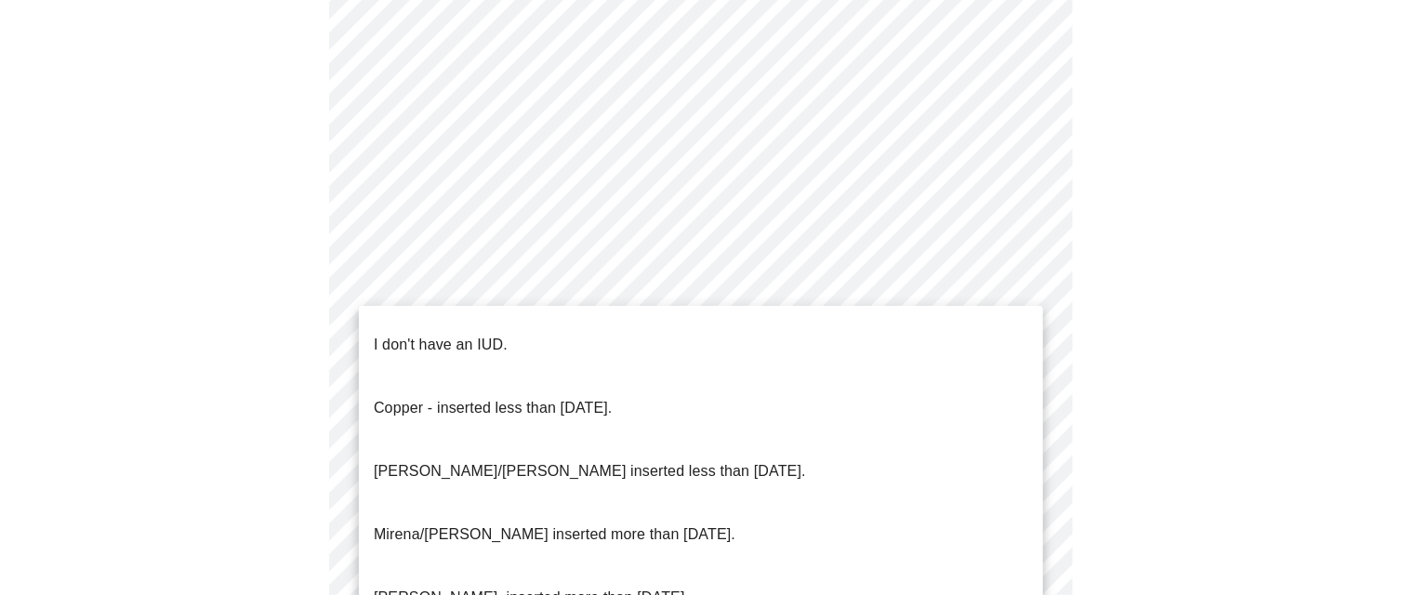
click at [1001, 326] on li "I don't have an IUD." at bounding box center [701, 344] width 684 height 63
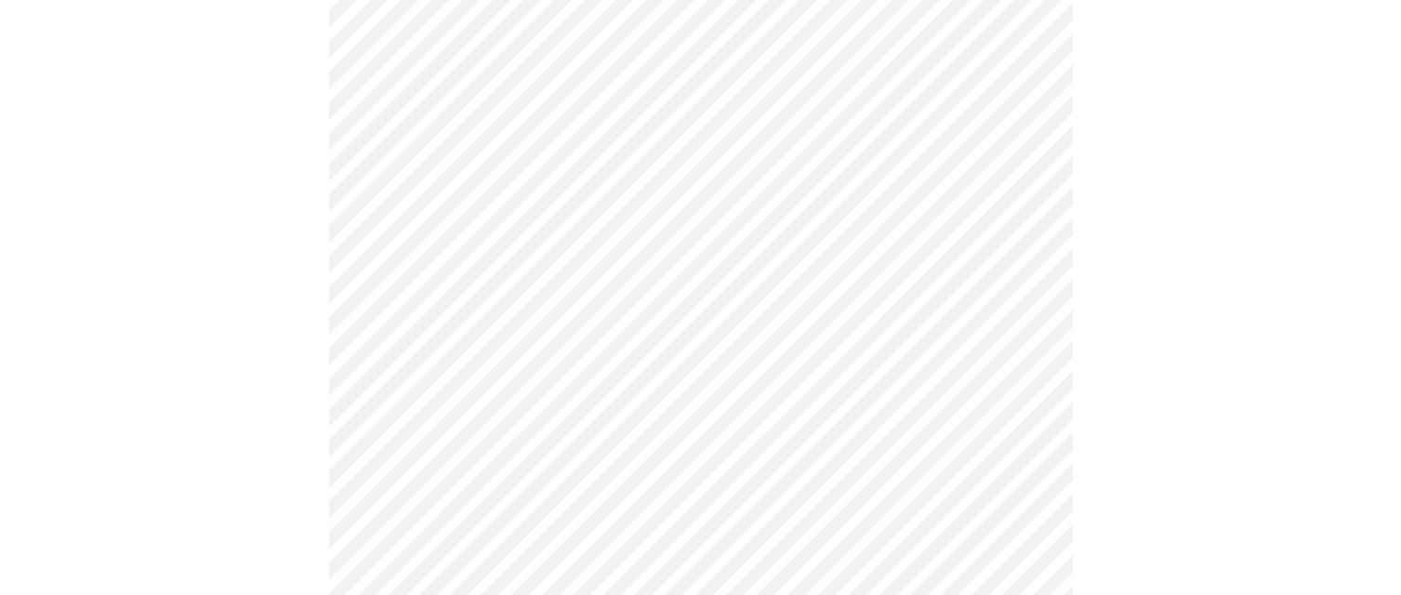
scroll to position [4782, 0]
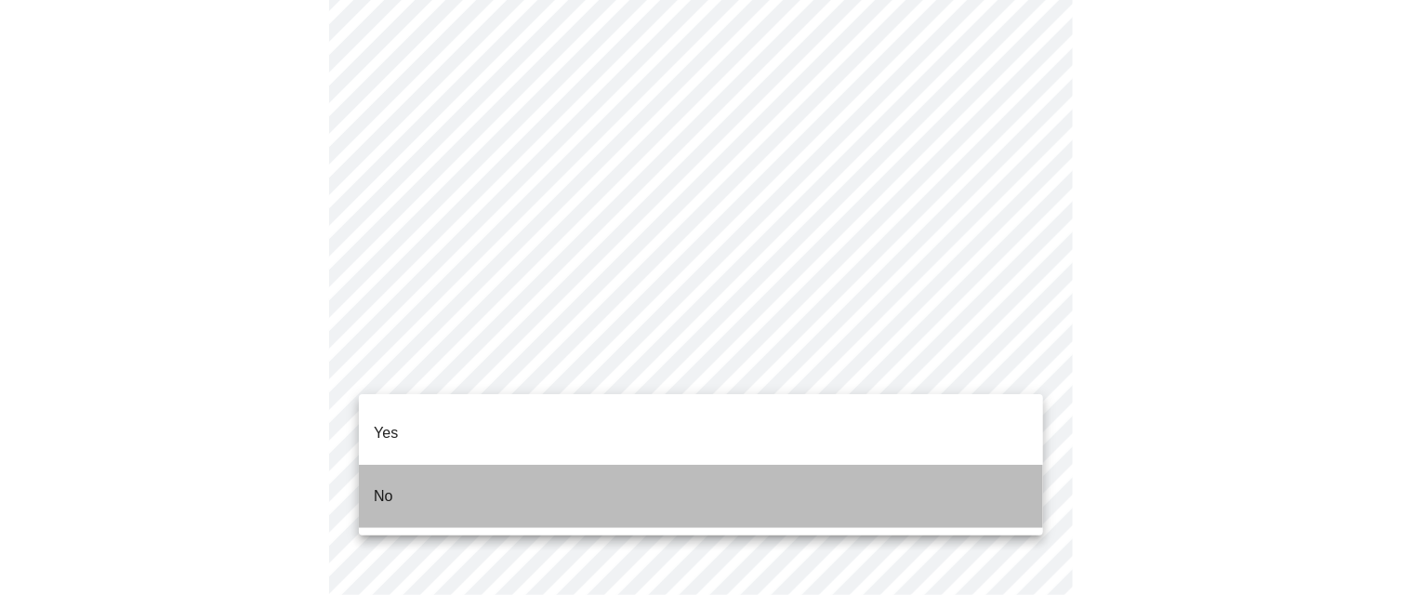
click at [973, 471] on li "No" at bounding box center [701, 496] width 684 height 63
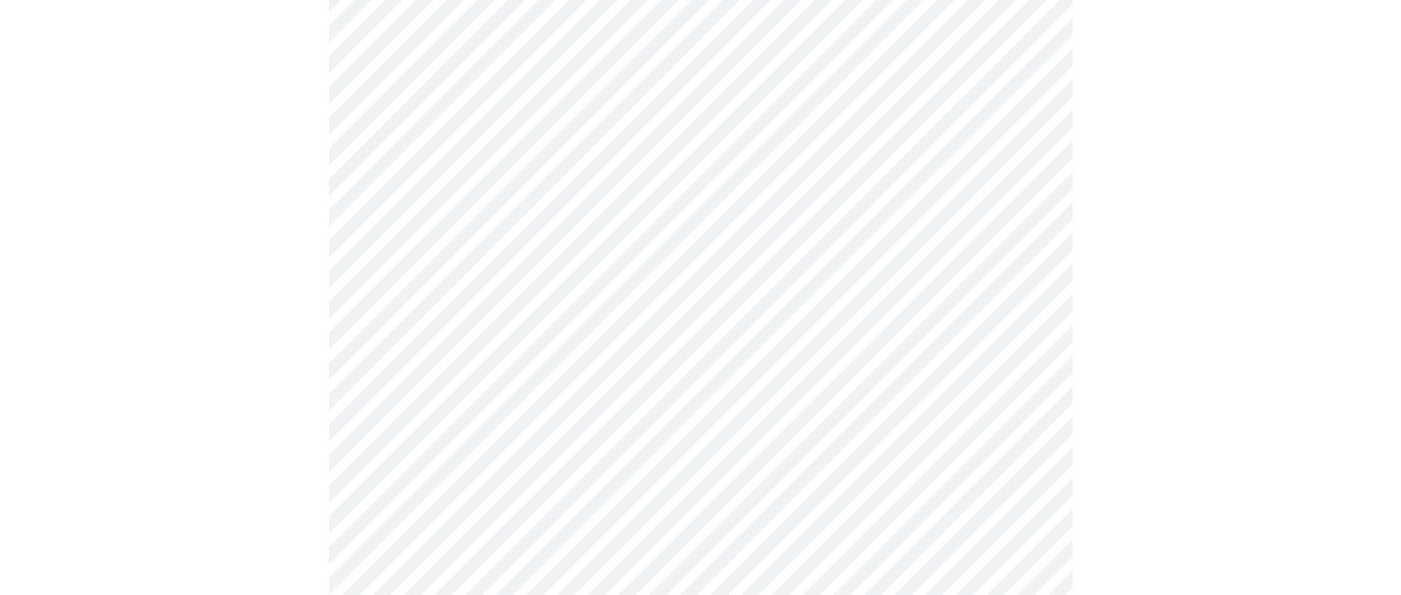
scroll to position [1203, 0]
